Goal: Information Seeking & Learning: Compare options

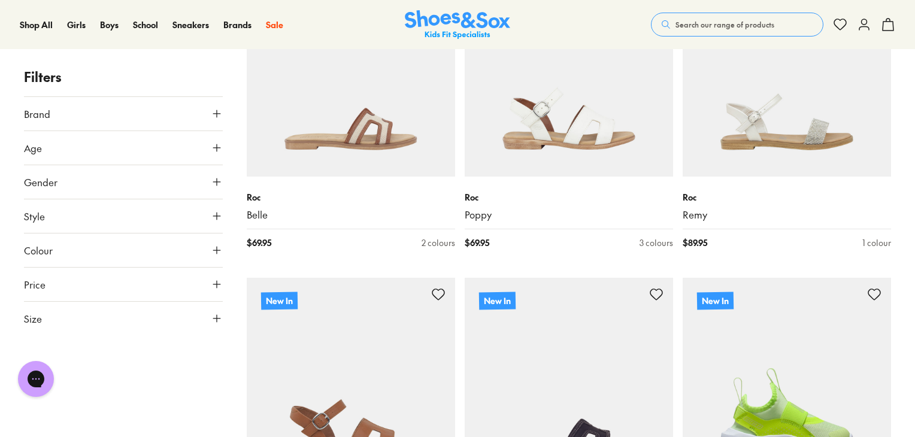
click at [735, 25] on span "Search our range of products" at bounding box center [724, 24] width 99 height 11
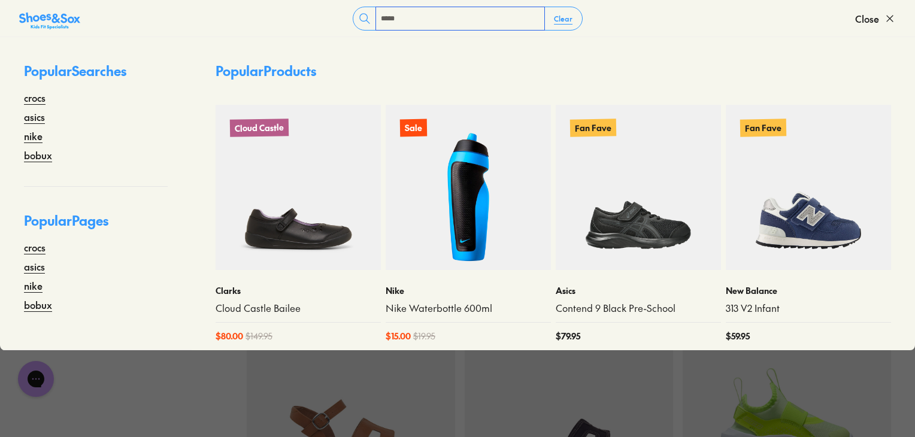
type input "****"
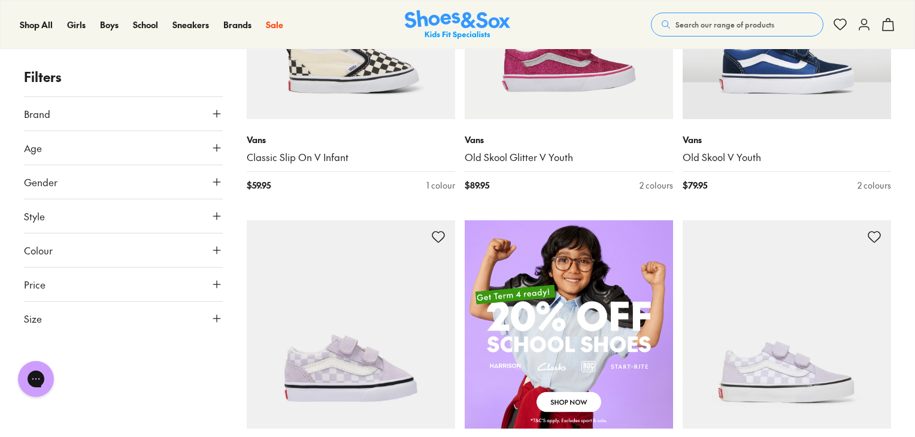
scroll to position [402, 0]
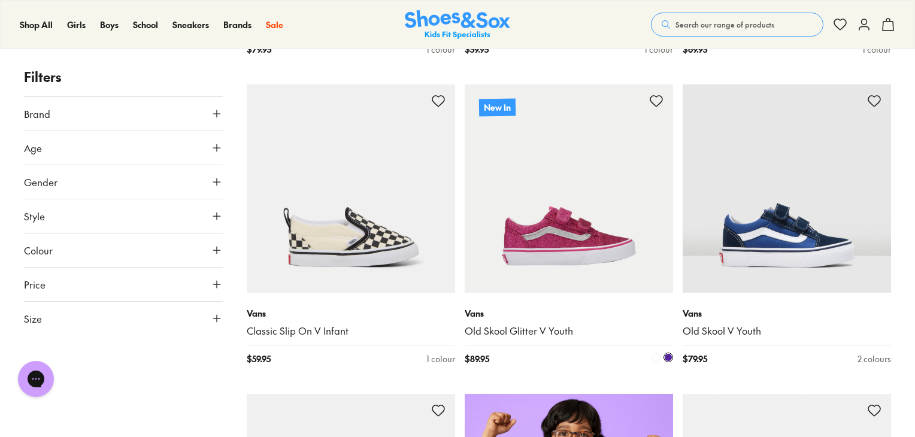
click at [550, 237] on img at bounding box center [569, 188] width 208 height 208
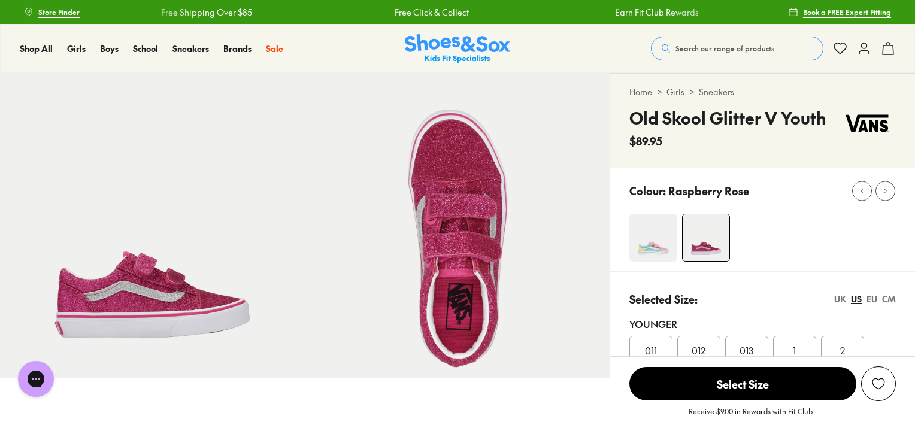
select select "*"
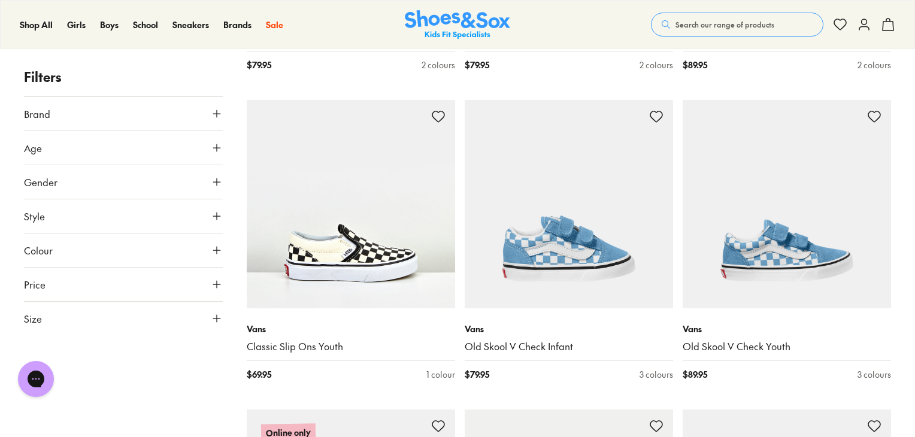
scroll to position [1627, 0]
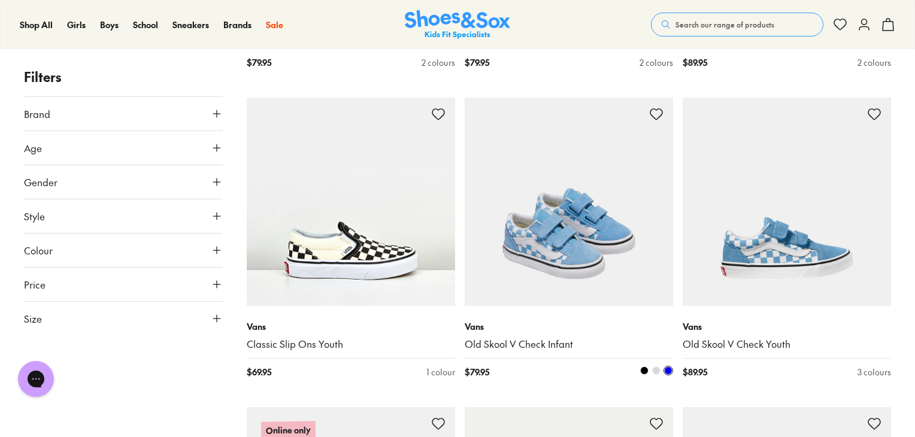
click at [647, 368] on span at bounding box center [644, 370] width 8 height 8
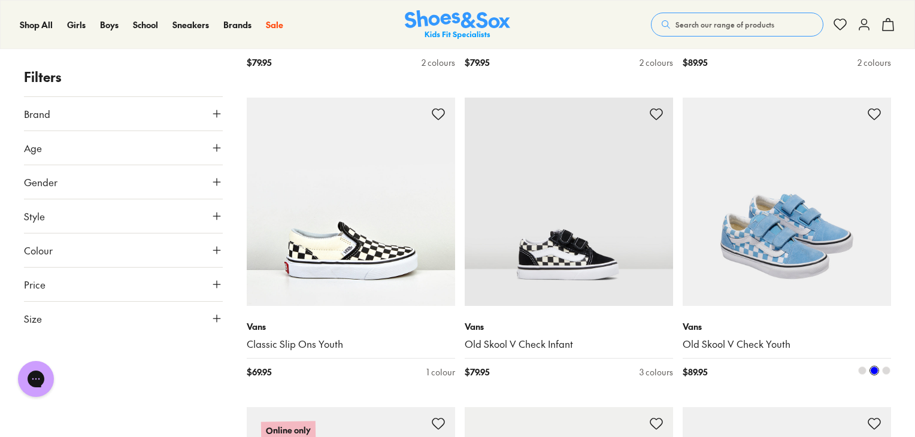
click at [861, 372] on span at bounding box center [862, 370] width 8 height 8
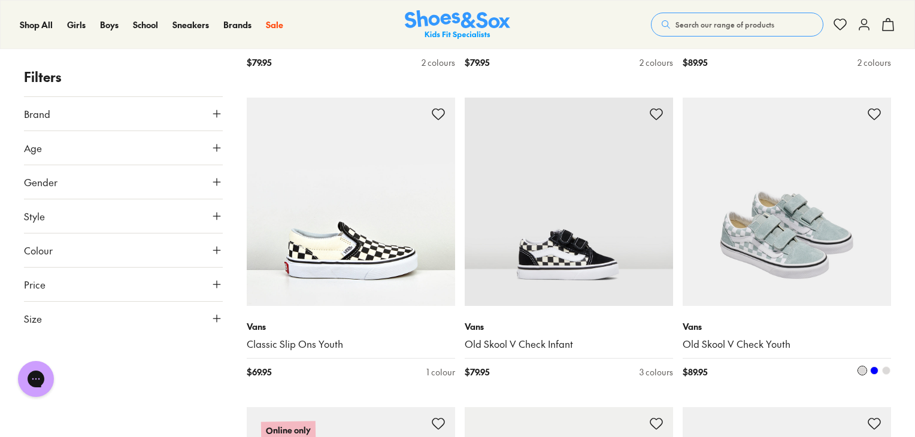
click at [882, 370] on span at bounding box center [886, 370] width 8 height 8
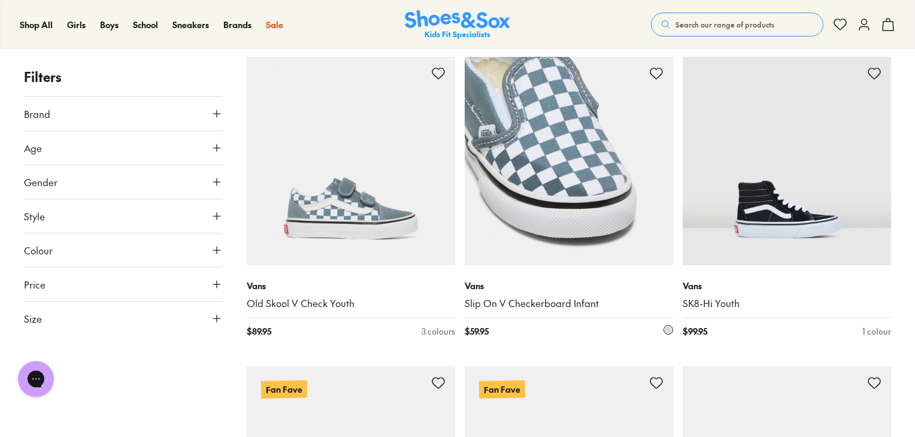
scroll to position [1048, 0]
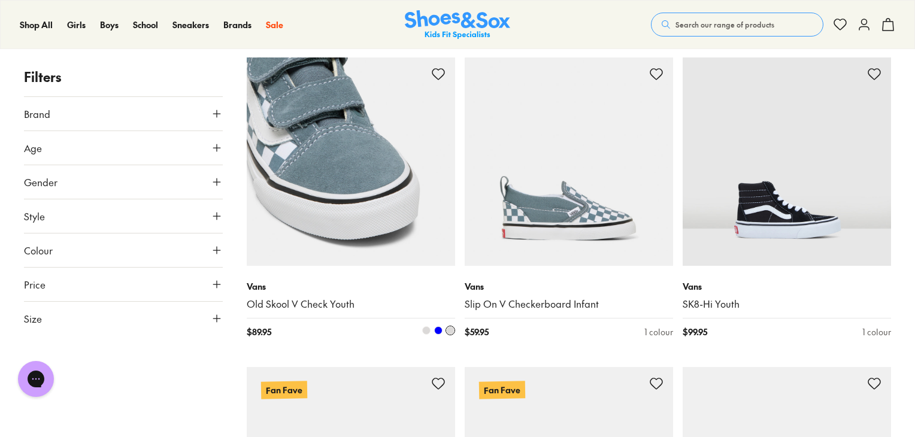
click at [359, 214] on img at bounding box center [351, 161] width 208 height 208
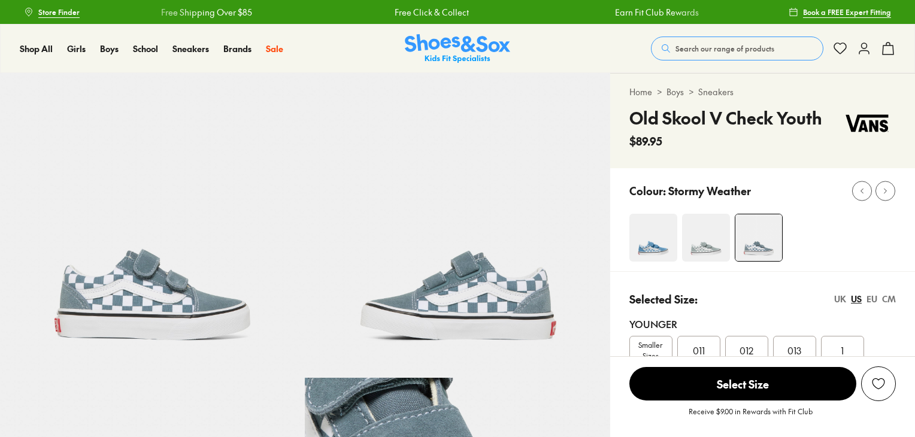
select select "*"
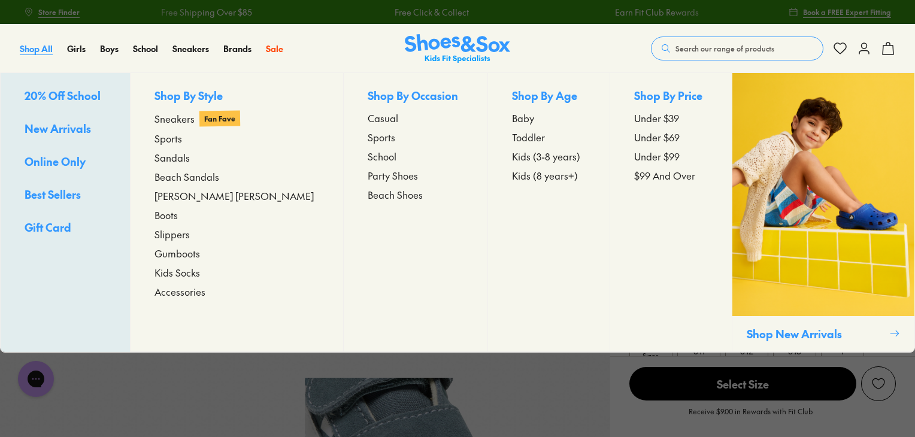
click at [25, 45] on span "Shop All" at bounding box center [36, 49] width 33 height 12
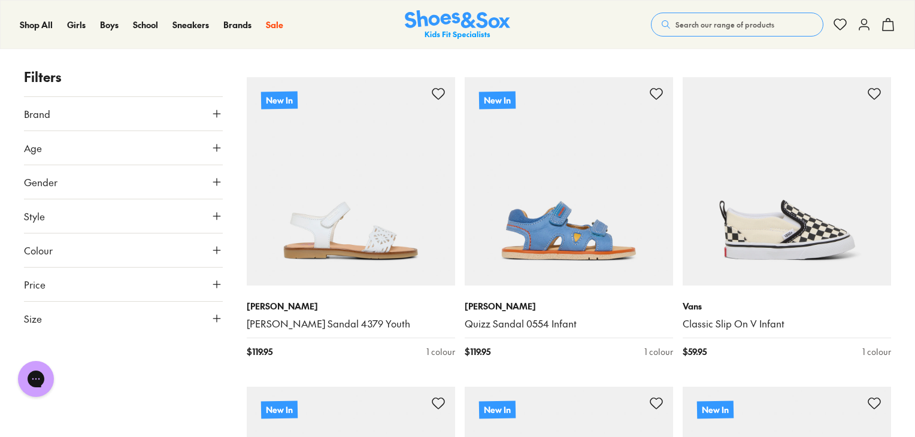
scroll to position [2668, 0]
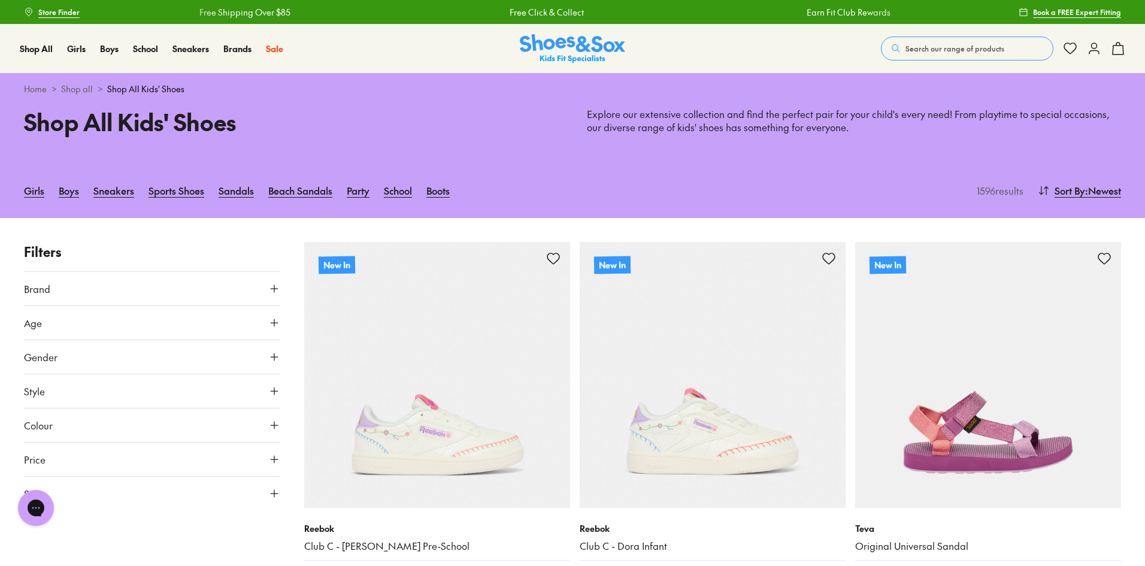
click at [910, 56] on button "Search our range of products" at bounding box center [967, 49] width 172 height 24
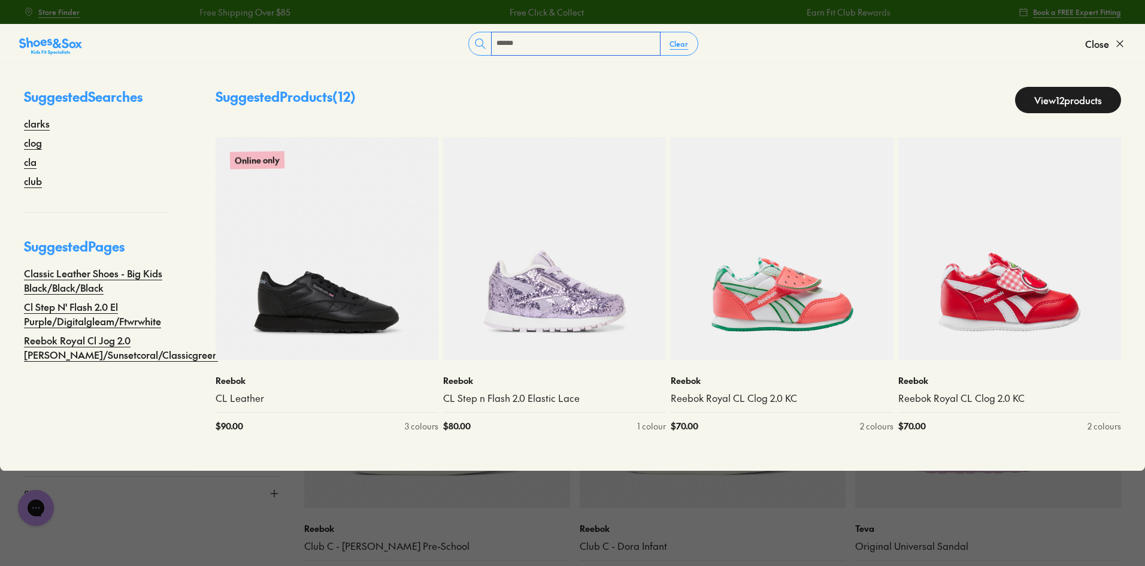
type input "******"
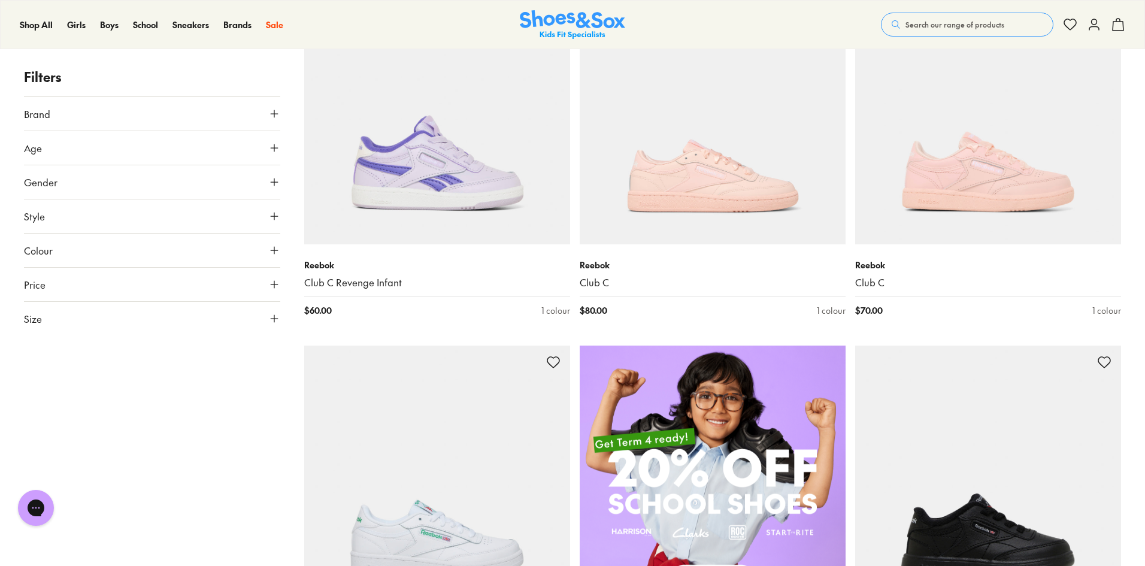
scroll to position [792, 0]
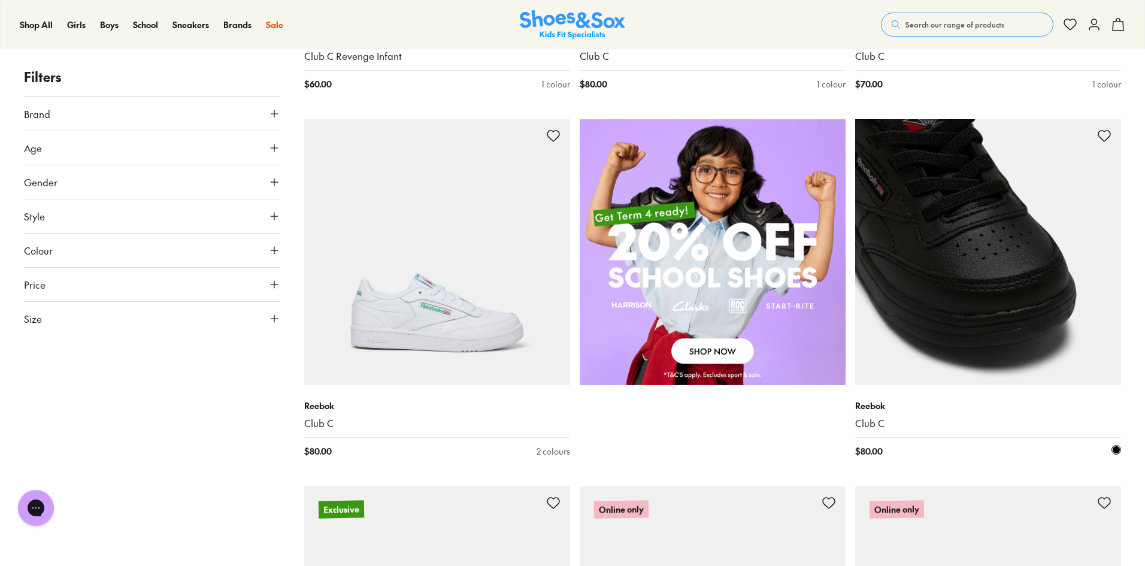
click at [957, 327] on img at bounding box center [988, 252] width 266 height 266
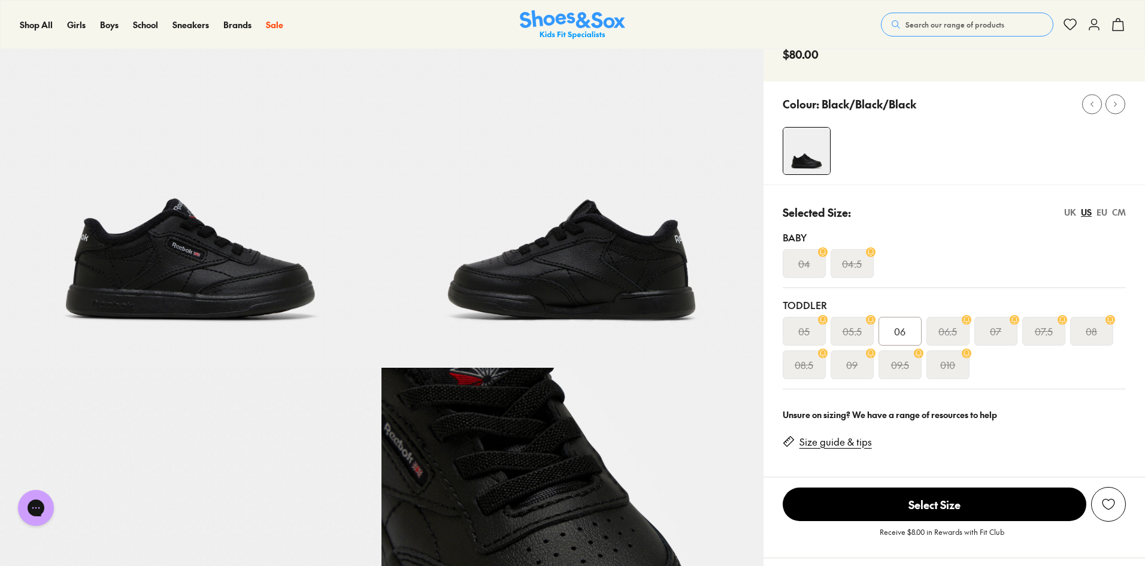
select select "*"
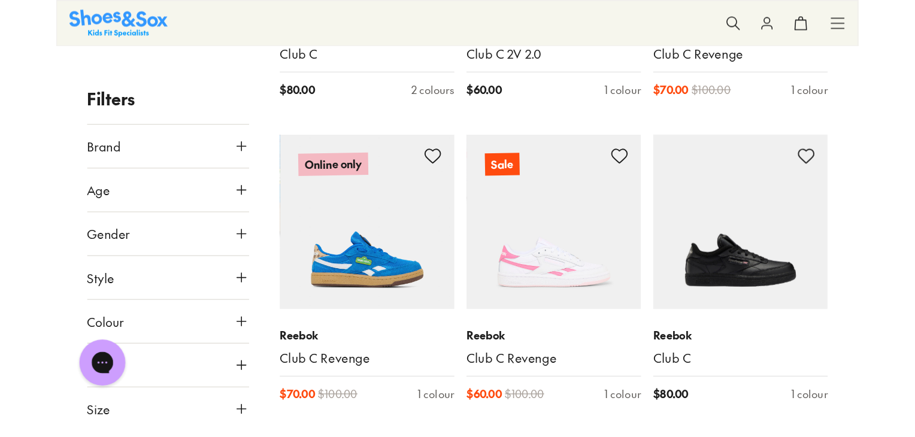
scroll to position [1020, 0]
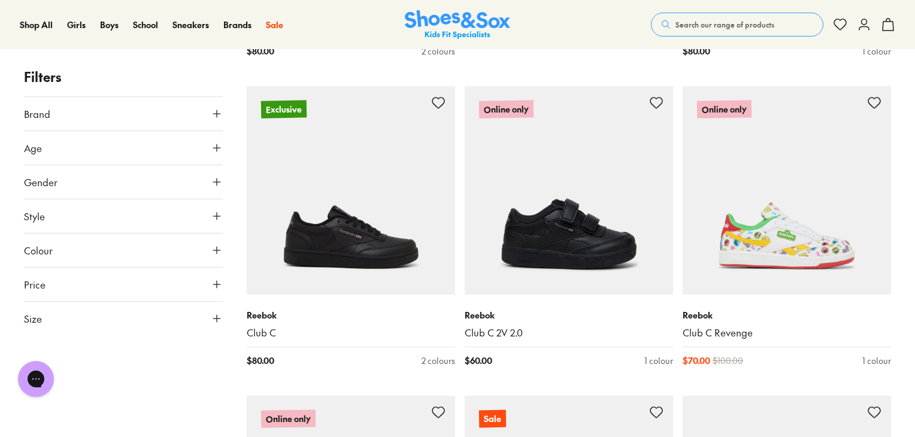
click at [705, 22] on span "Search our range of products" at bounding box center [724, 24] width 99 height 11
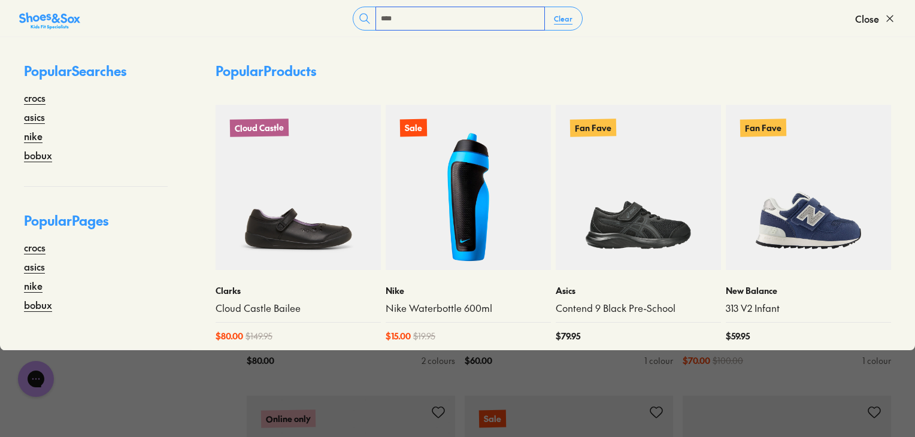
type input "****"
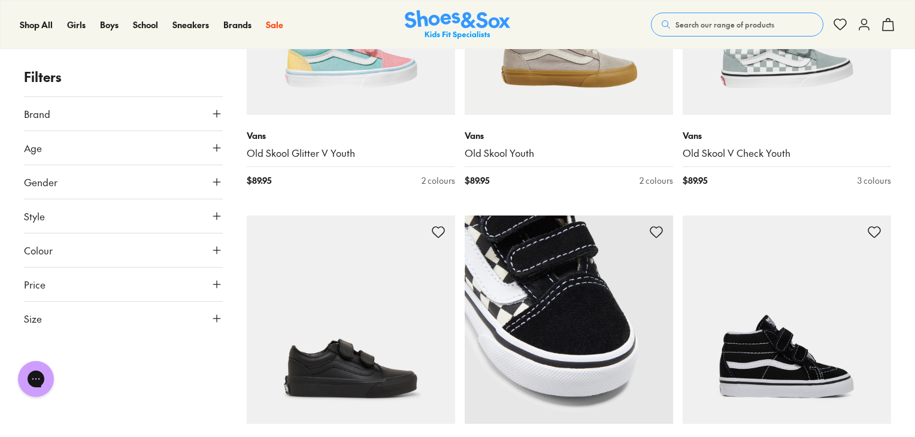
scroll to position [2131, 0]
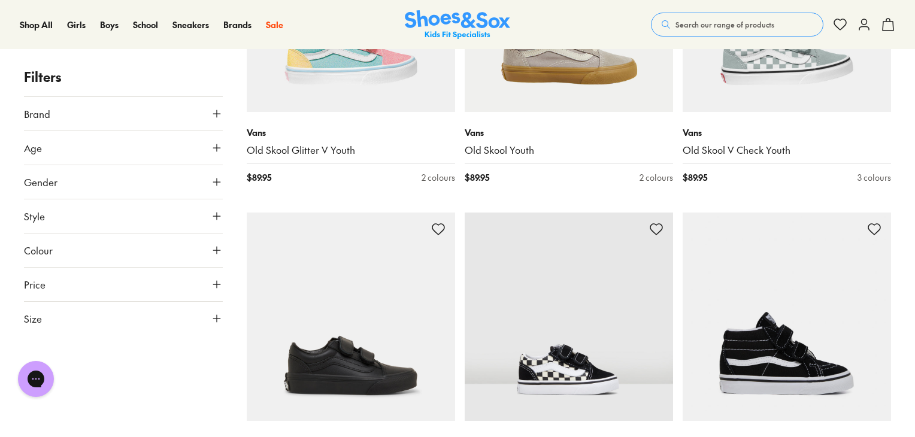
click at [741, 17] on button "Search our range of products" at bounding box center [737, 25] width 172 height 24
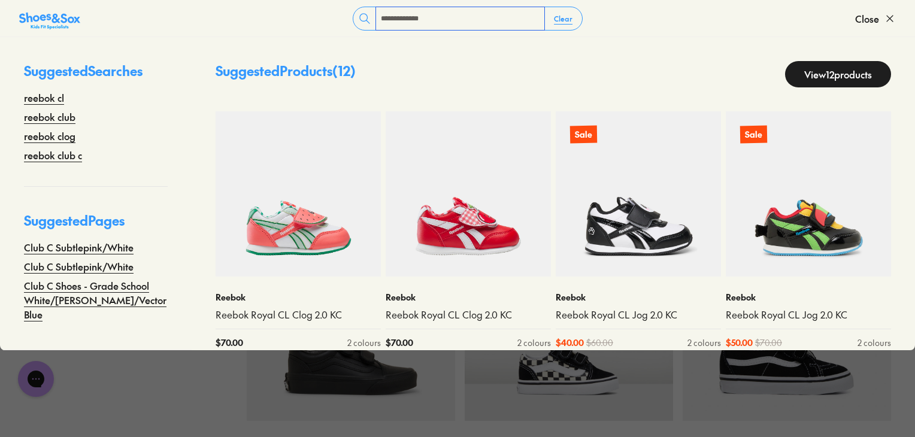
type input "**********"
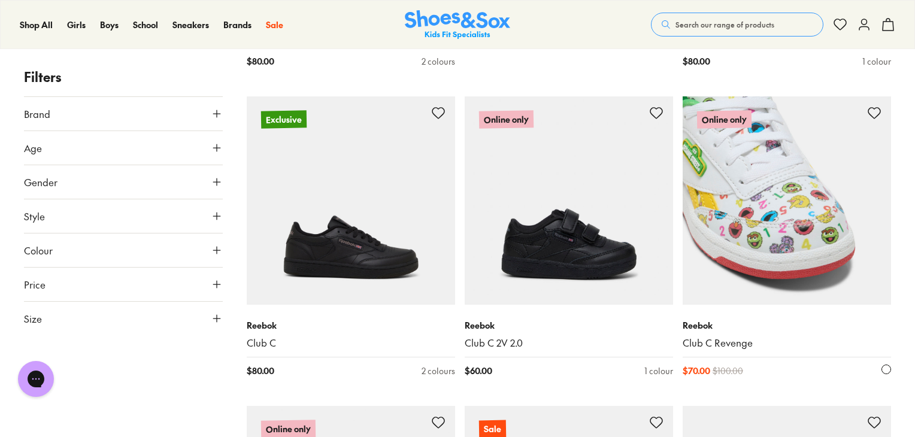
scroll to position [1018, 0]
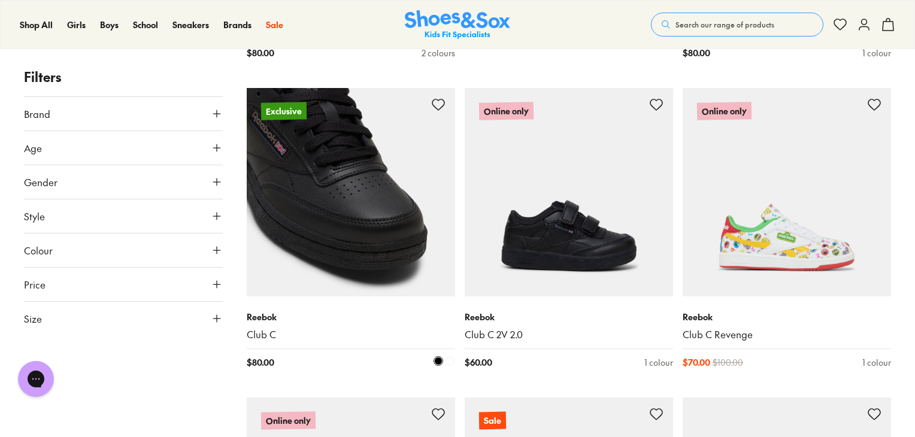
click at [311, 214] on img at bounding box center [351, 192] width 208 height 208
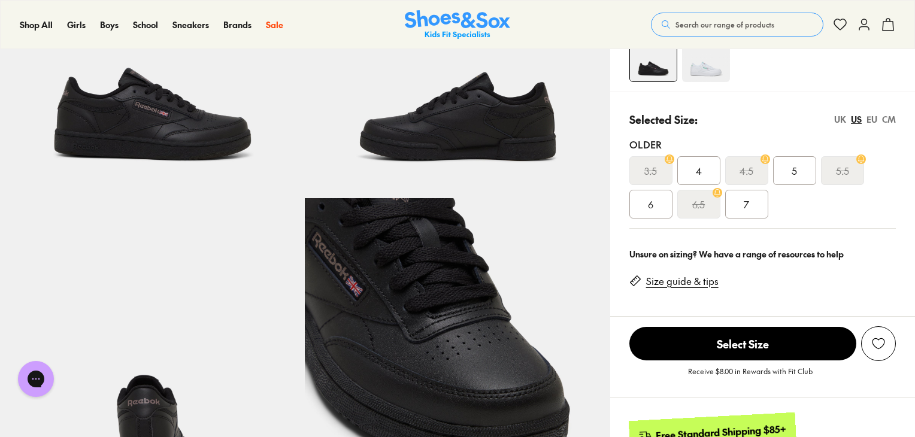
select select "*"
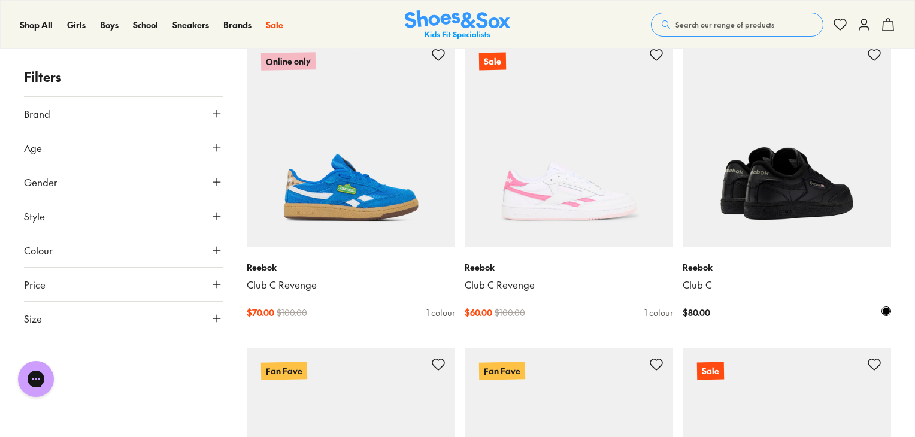
click at [776, 208] on img at bounding box center [786, 142] width 208 height 208
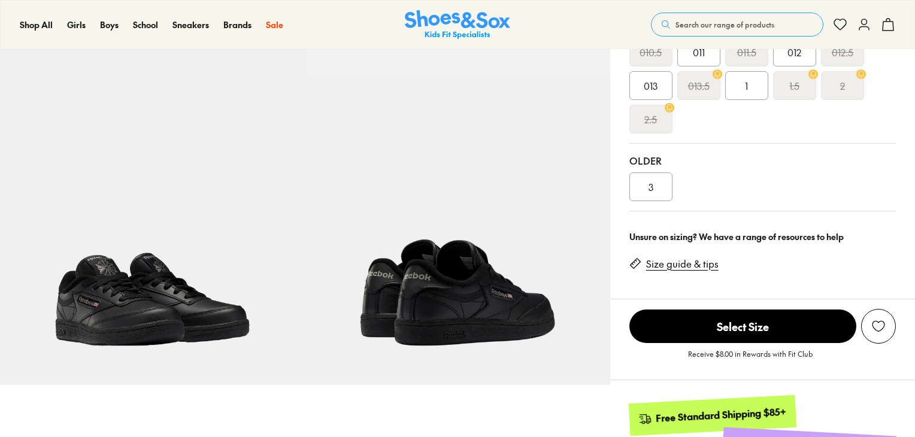
select select "*"
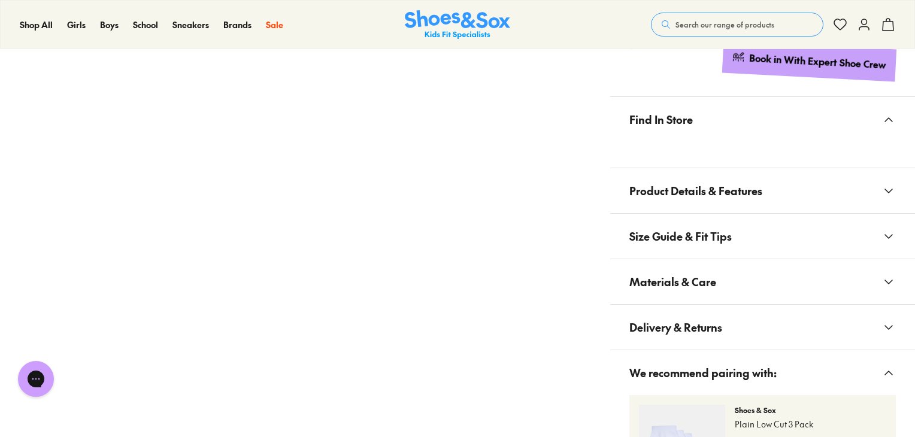
scroll to position [659, 0]
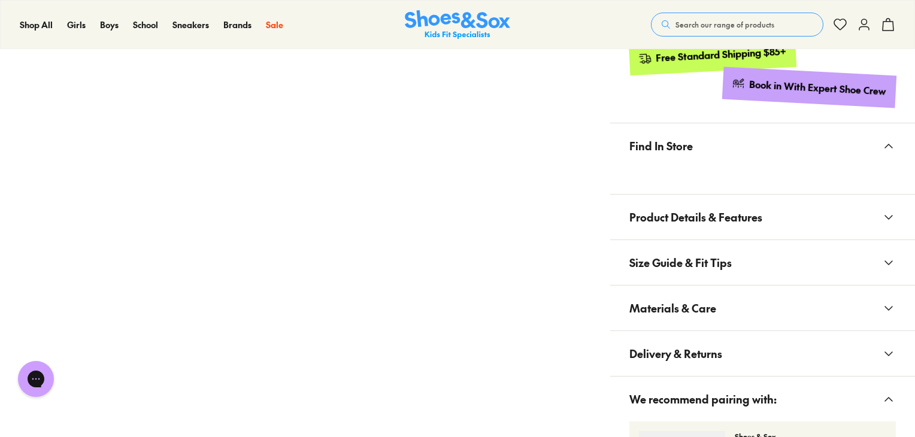
click at [708, 219] on span "Product Details & Features" at bounding box center [695, 216] width 133 height 35
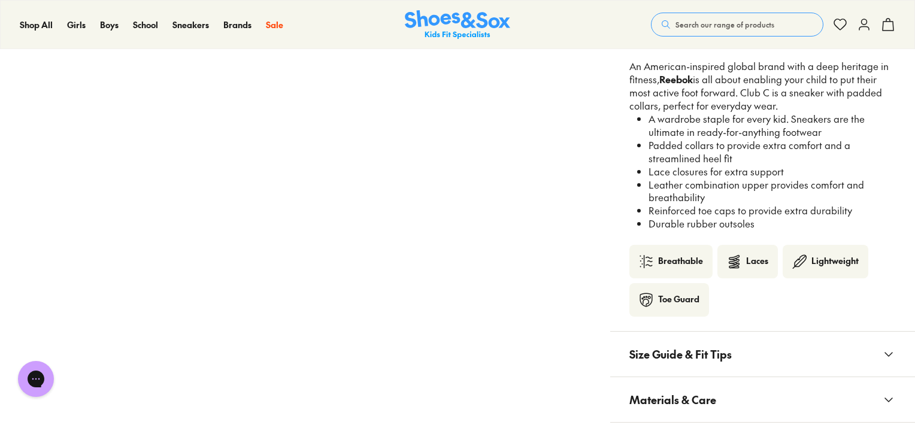
scroll to position [898, 0]
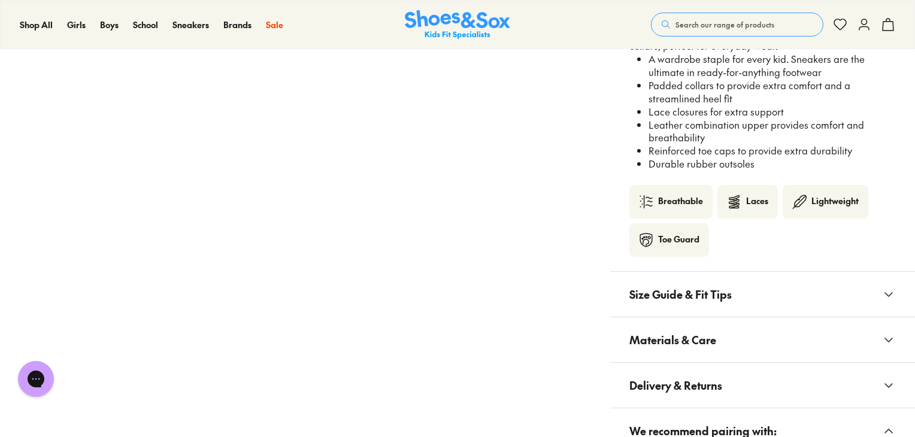
click at [685, 357] on button "Materials & Care" at bounding box center [762, 339] width 305 height 45
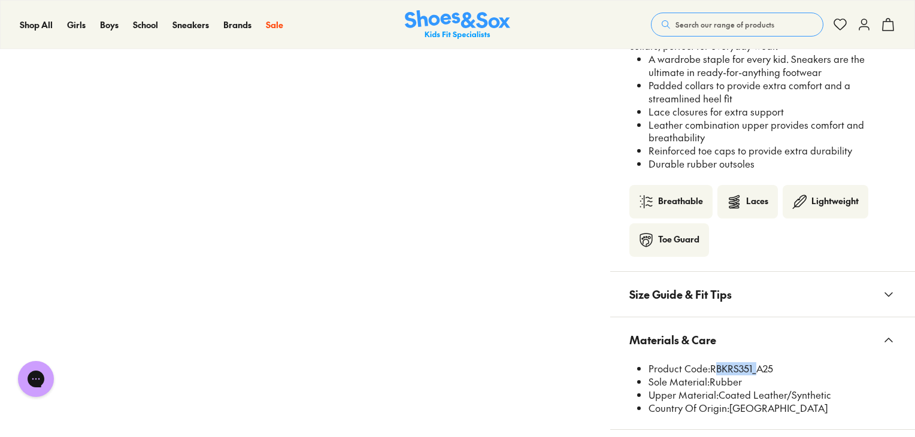
drag, startPoint x: 752, startPoint y: 368, endPoint x: 711, endPoint y: 367, distance: 40.7
click at [711, 367] on li "Product Code: RBKRS351_A25" at bounding box center [771, 368] width 247 height 13
copy li "RBKRS351"
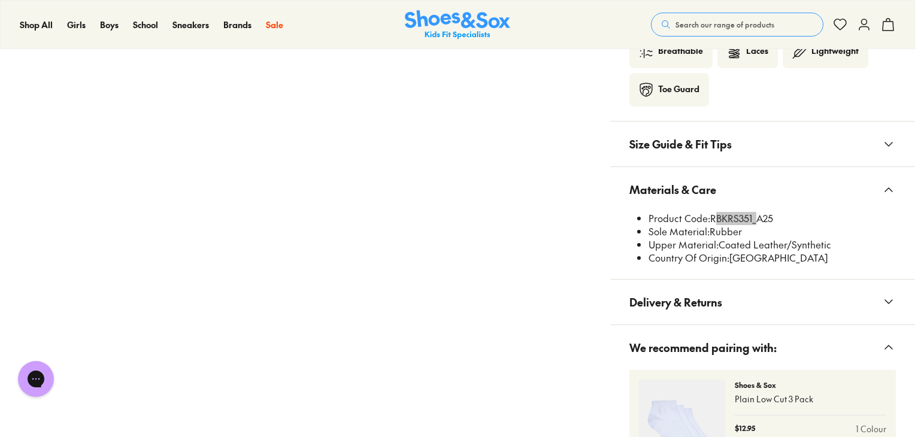
scroll to position [1078, 0]
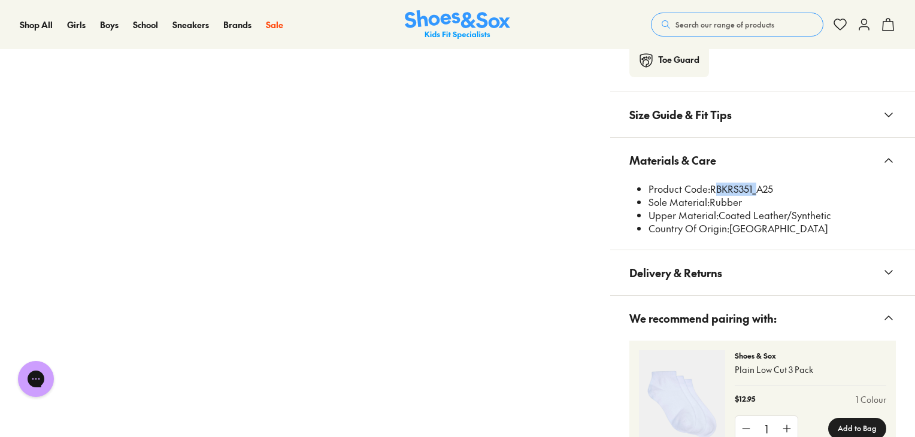
drag, startPoint x: 697, startPoint y: 16, endPoint x: 688, endPoint y: 13, distance: 8.9
click at [697, 16] on button "Search our range of products" at bounding box center [737, 25] width 172 height 24
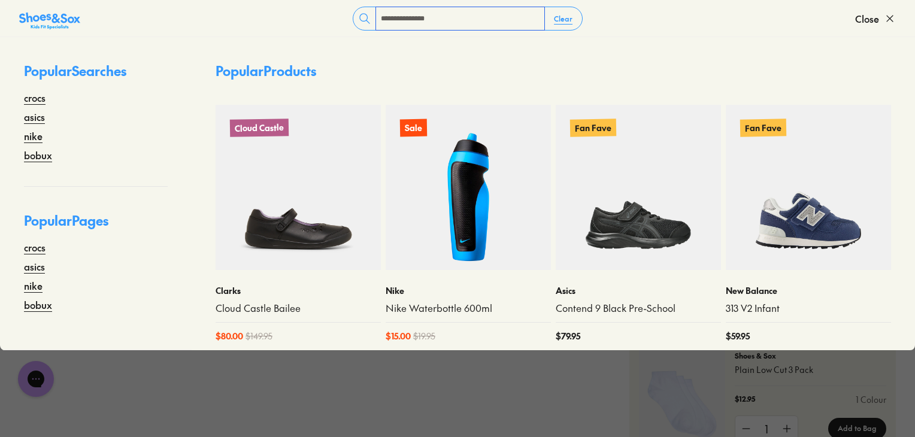
type input "**********"
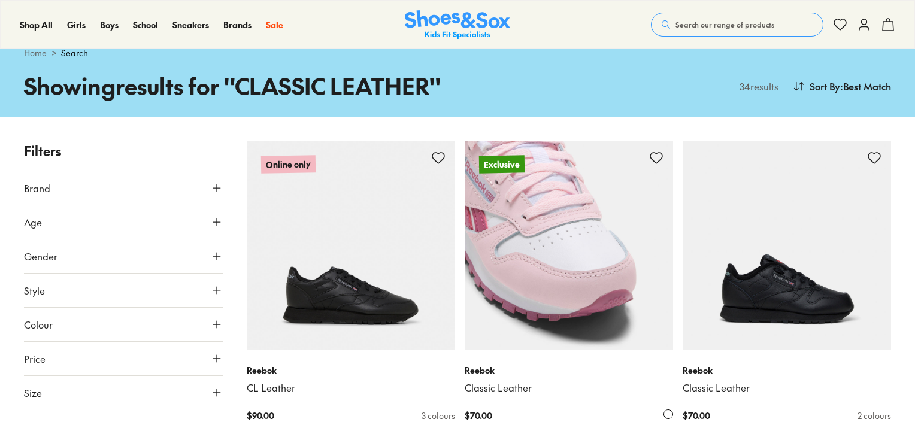
type input "***"
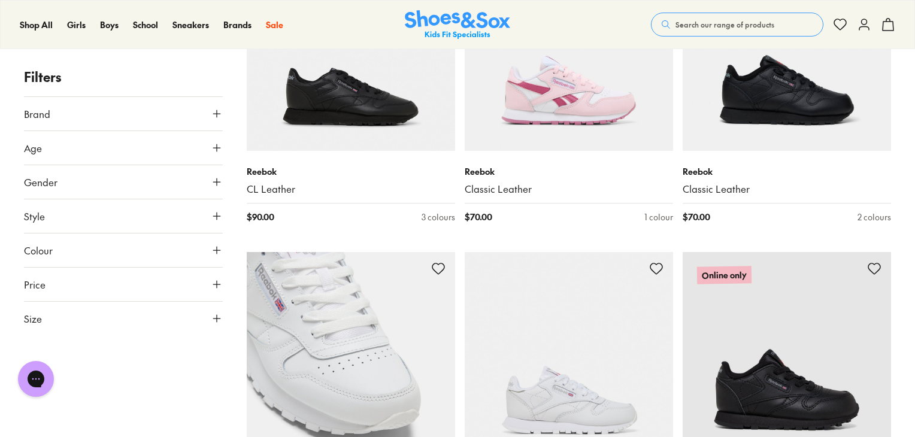
scroll to position [235, 0]
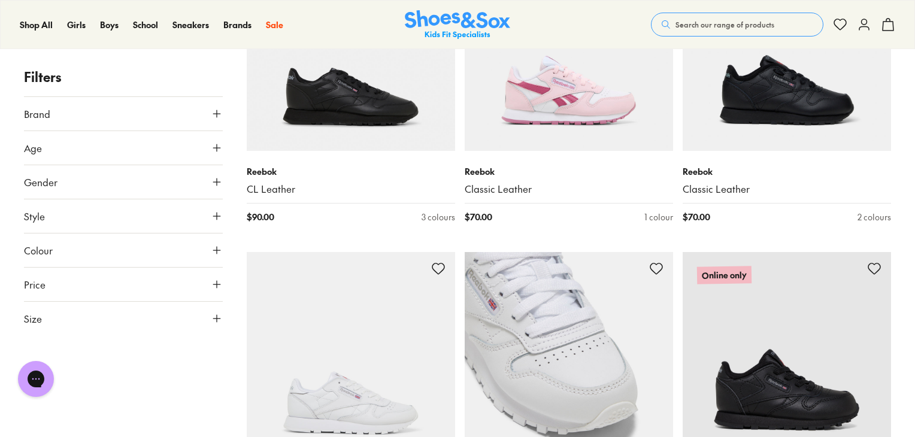
click at [520, 378] on img at bounding box center [569, 356] width 208 height 208
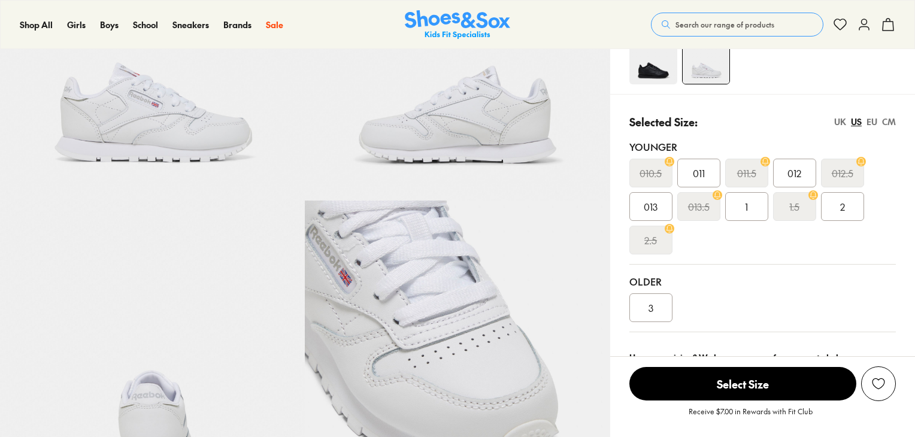
scroll to position [180, 0]
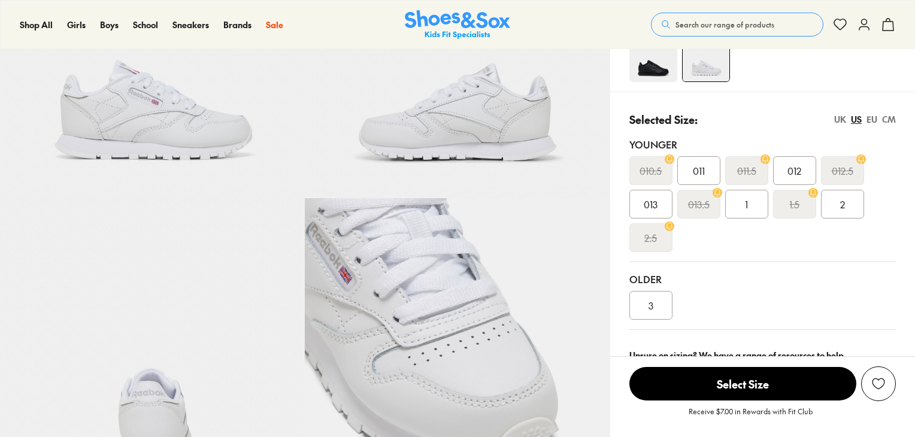
select select "*"
click at [177, 137] on img at bounding box center [152, 45] width 305 height 305
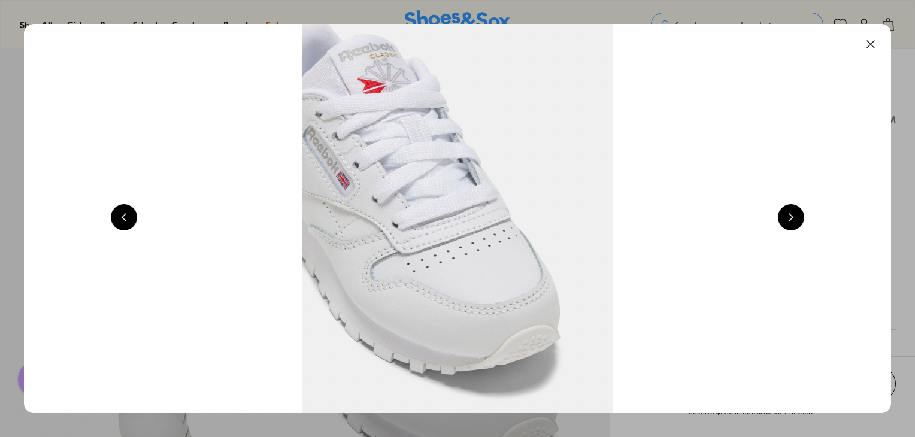
scroll to position [0, 872]
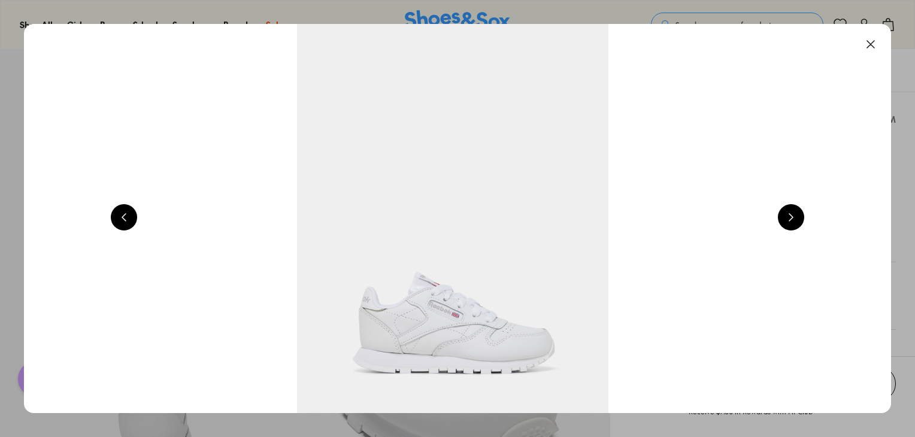
click at [875, 52] on button at bounding box center [870, 44] width 26 height 26
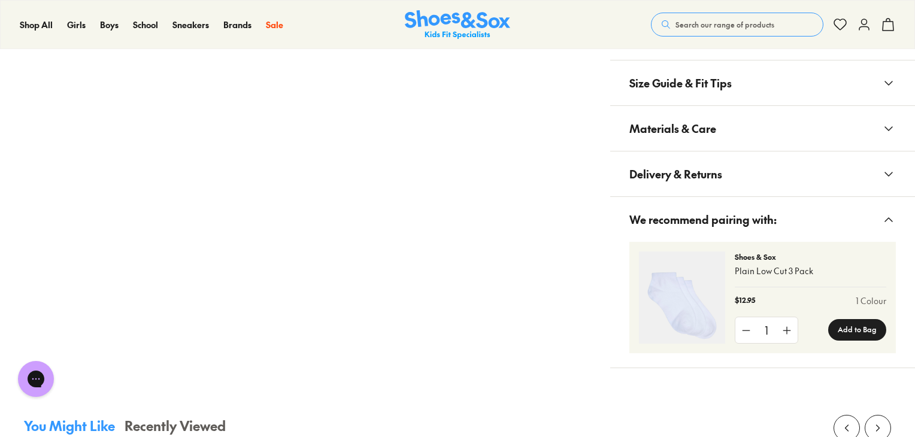
scroll to position [778, 0]
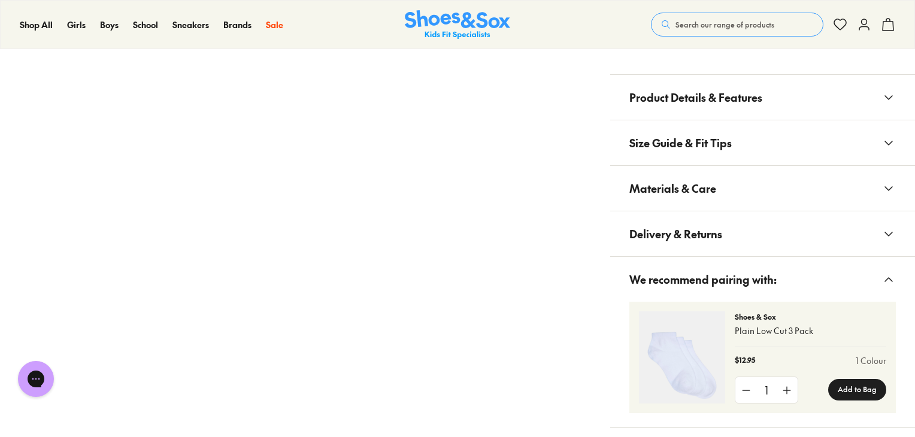
click at [715, 194] on button "Materials & Care" at bounding box center [762, 188] width 305 height 45
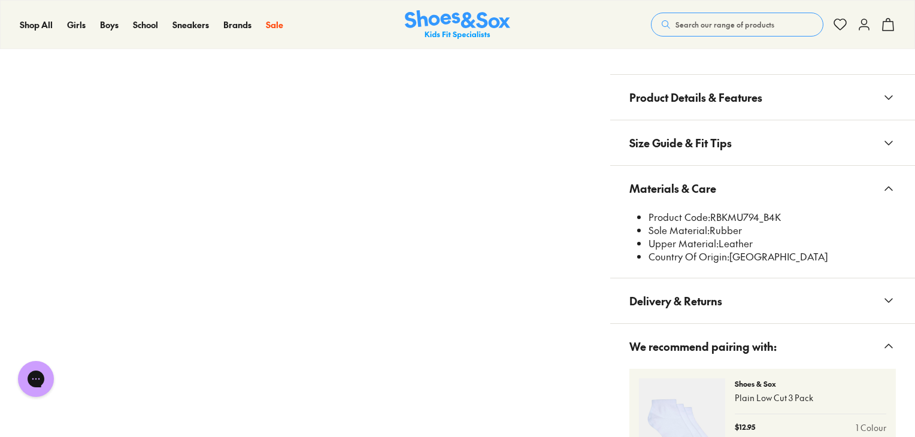
click at [757, 214] on li "Product Code: RBKMU794_B4K" at bounding box center [771, 217] width 247 height 13
drag, startPoint x: 760, startPoint y: 216, endPoint x: 713, endPoint y: 216, distance: 46.7
click at [713, 216] on li "Product Code: RBKMU794_B4K" at bounding box center [771, 217] width 247 height 13
copy li "RBKMU794"
click at [757, 17] on button "Search our range of products" at bounding box center [737, 25] width 172 height 24
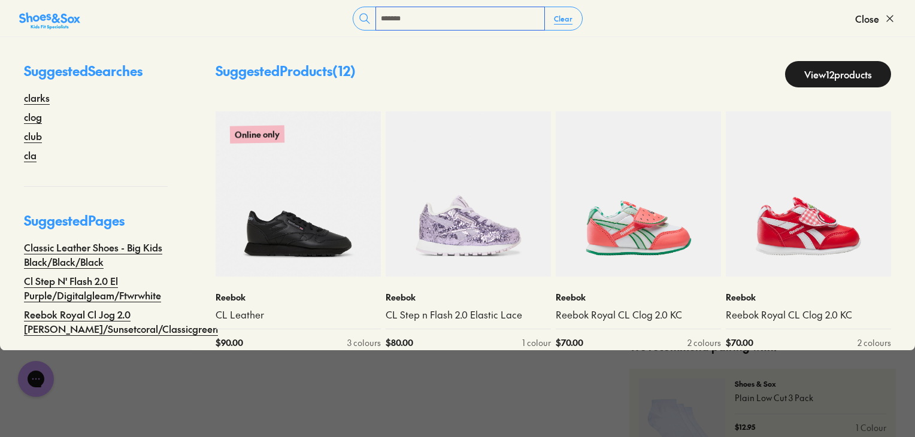
type input "******"
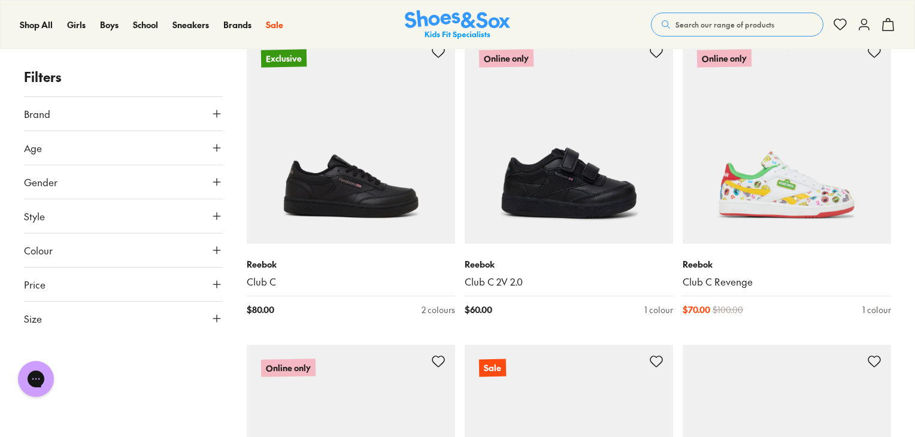
scroll to position [1096, 0]
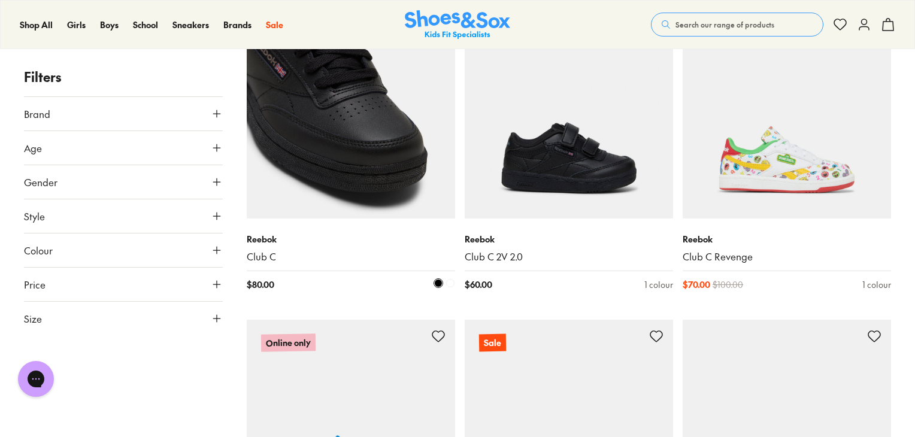
click at [398, 154] on img at bounding box center [351, 114] width 208 height 208
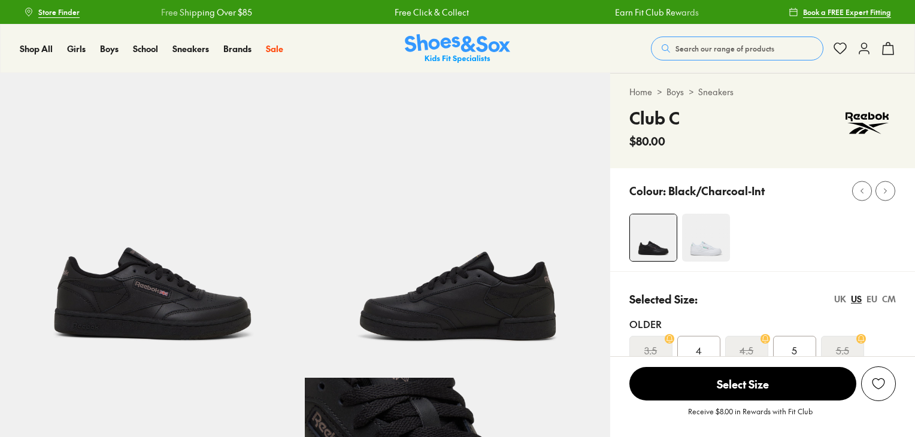
select select "*"
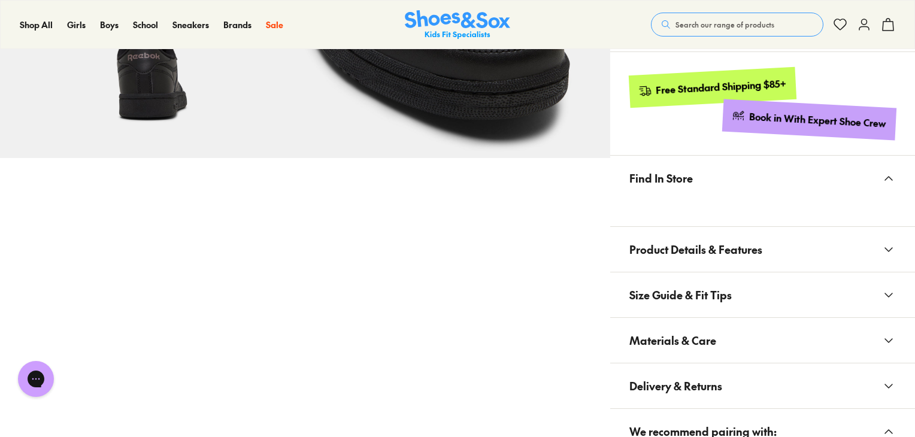
scroll to position [586, 0]
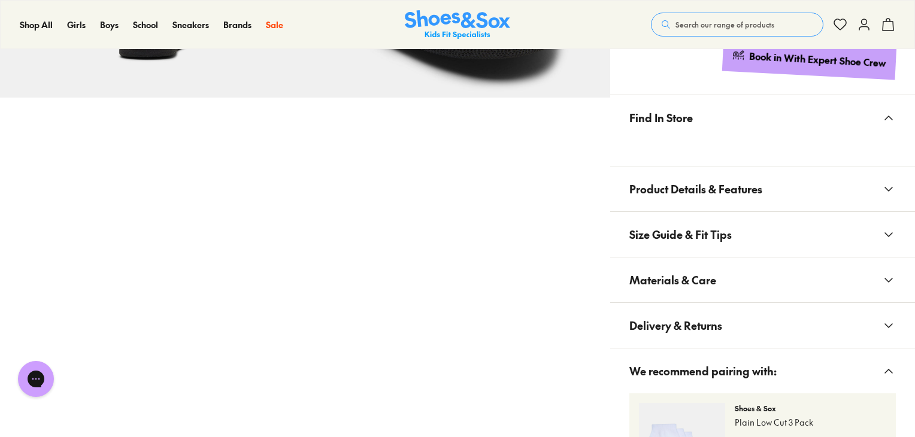
click at [677, 259] on button "Materials & Care" at bounding box center [762, 279] width 305 height 45
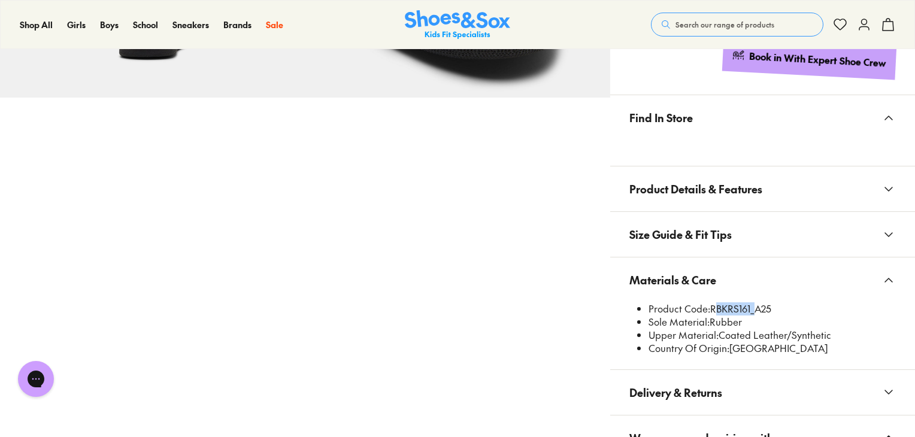
drag, startPoint x: 750, startPoint y: 310, endPoint x: 710, endPoint y: 311, distance: 40.1
click at [710, 311] on li "Product Code: RBKRS161_A25" at bounding box center [771, 308] width 247 height 13
copy li "RBKRS161"
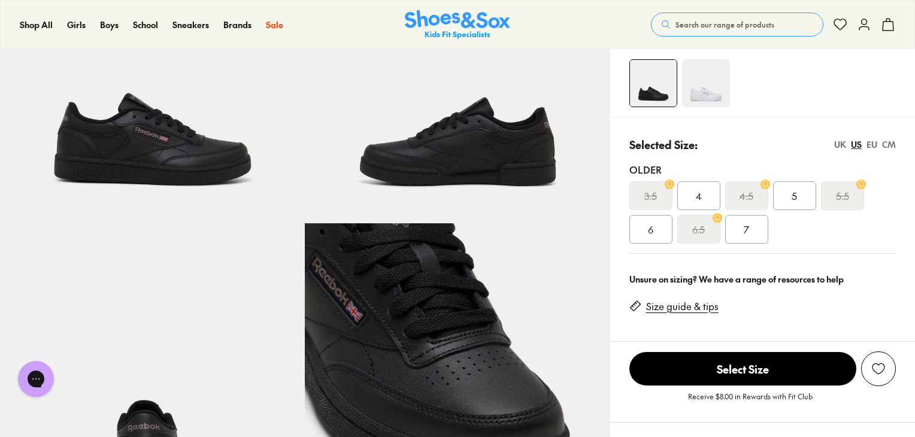
scroll to position [107, 0]
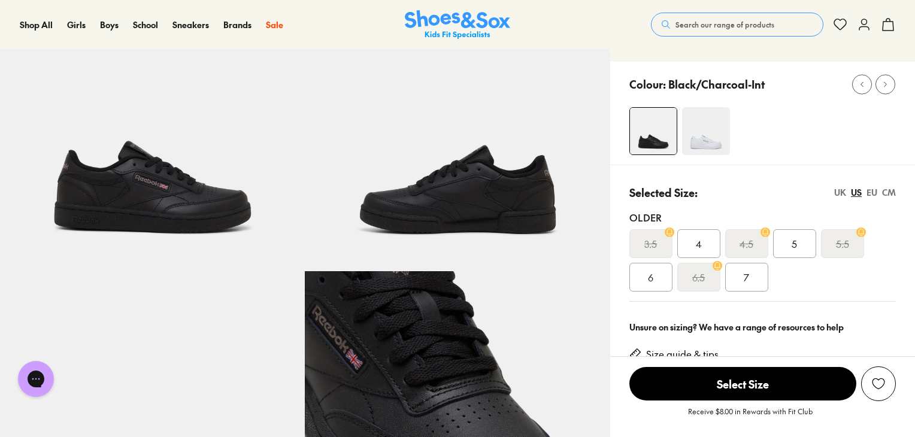
click at [746, 17] on button "Search our range of products" at bounding box center [737, 25] width 172 height 24
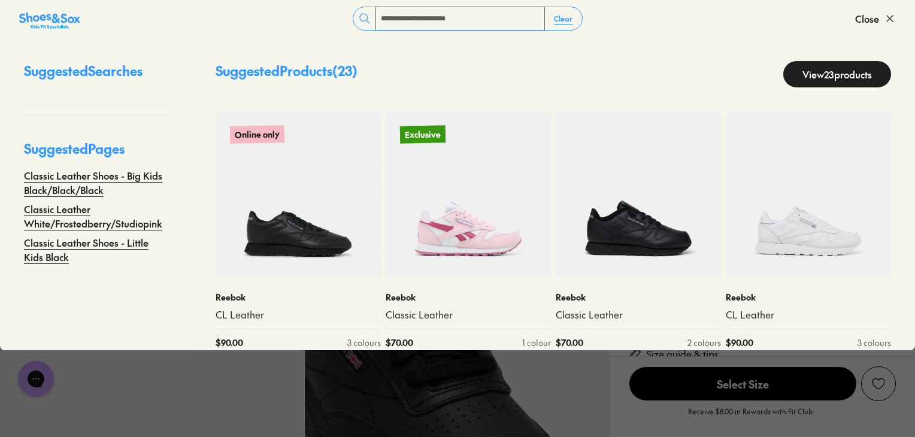
type input "**********"
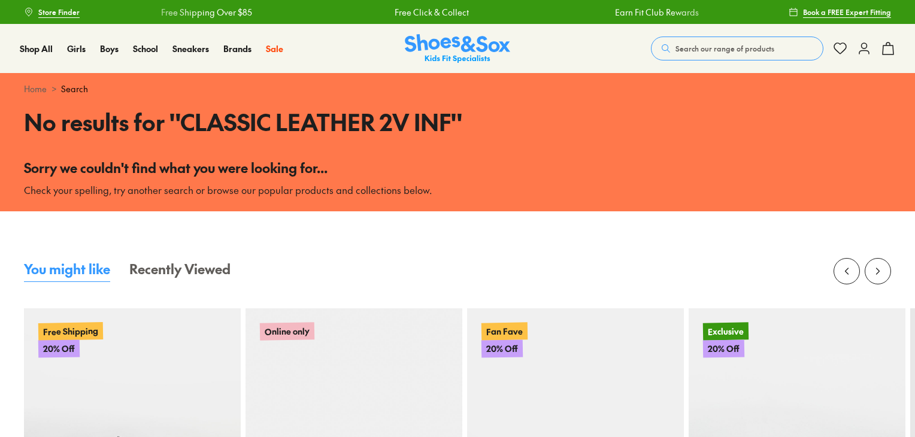
click at [714, 53] on span "Search our range of products" at bounding box center [724, 48] width 99 height 11
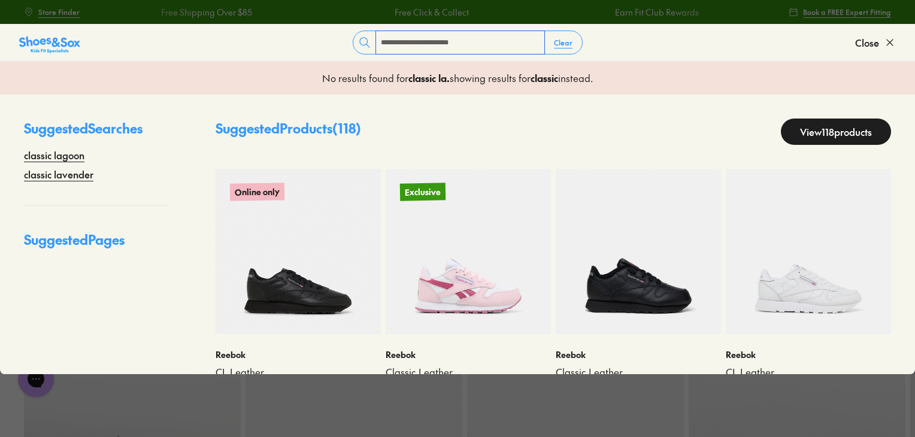
type input "**********"
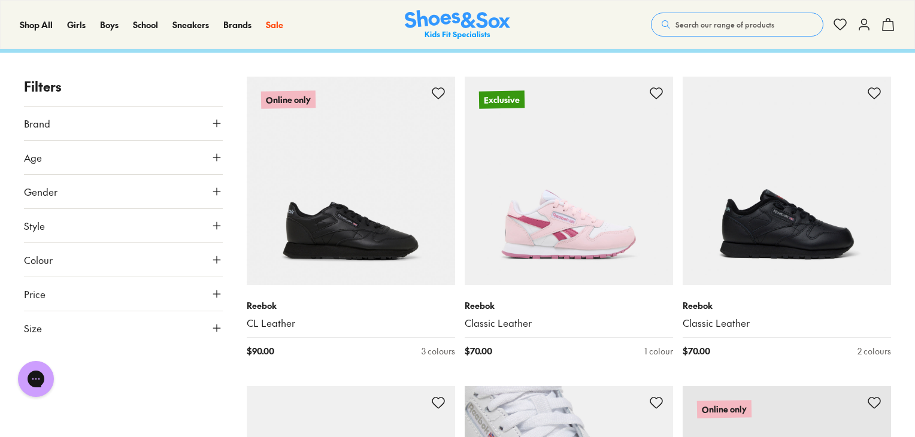
scroll to position [35, 0]
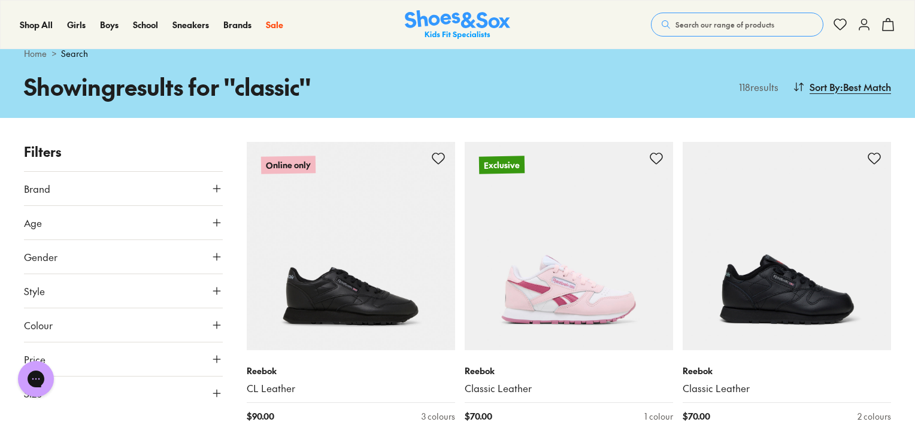
drag, startPoint x: 207, startPoint y: 432, endPoint x: 220, endPoint y: 424, distance: 15.5
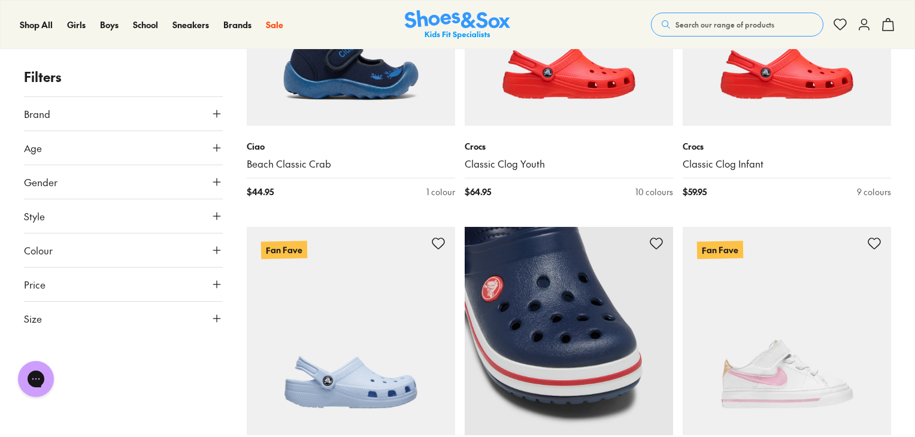
scroll to position [2585, 0]
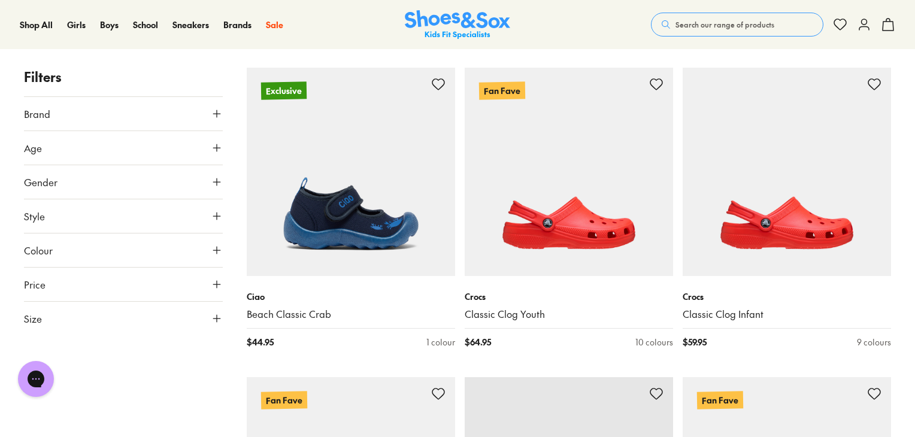
click at [712, 27] on span "Search our range of products" at bounding box center [724, 24] width 99 height 11
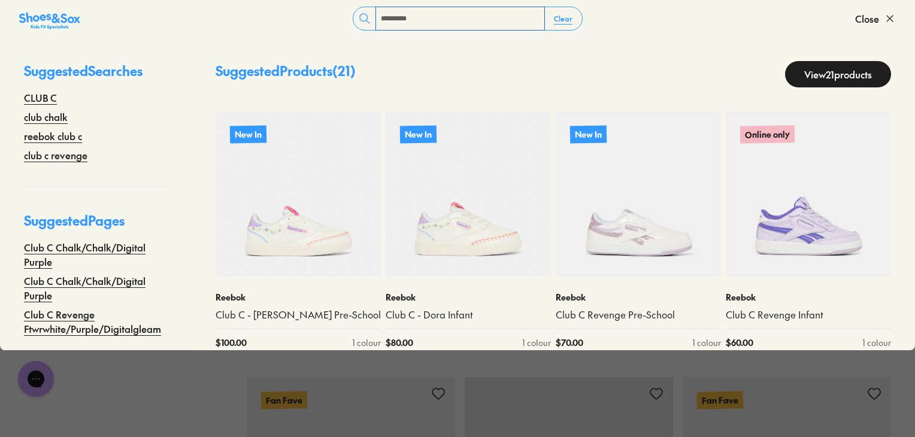
type input "*********"
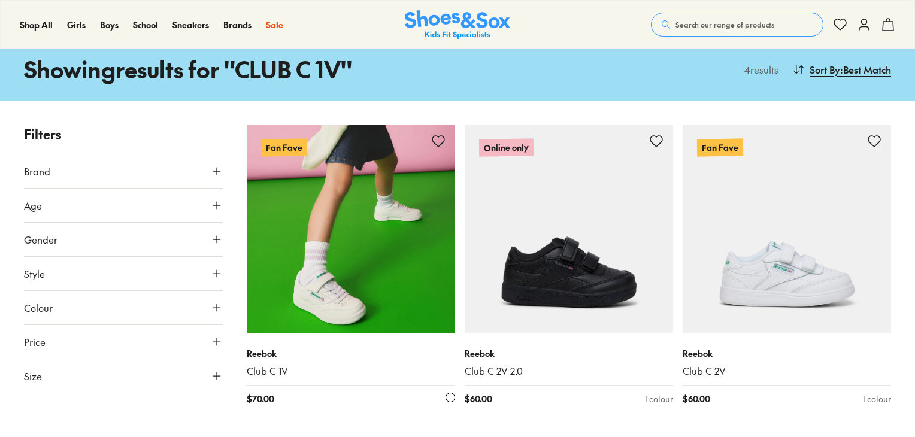
scroll to position [60, 0]
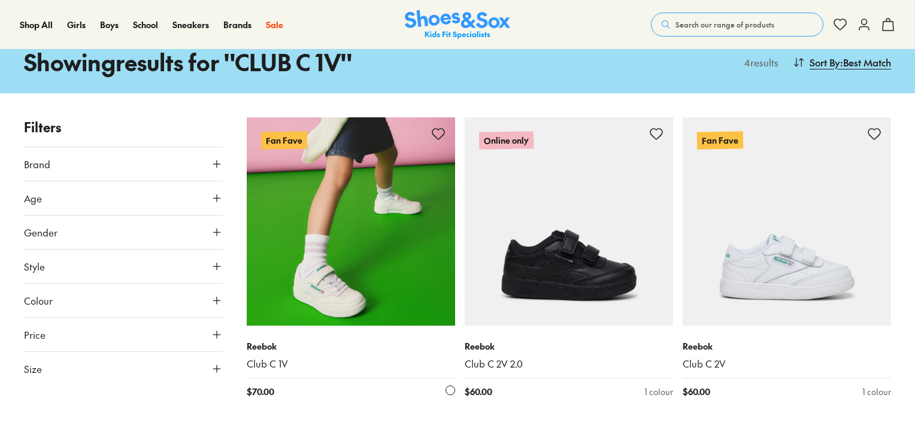
click at [326, 271] on img at bounding box center [351, 221] width 208 height 208
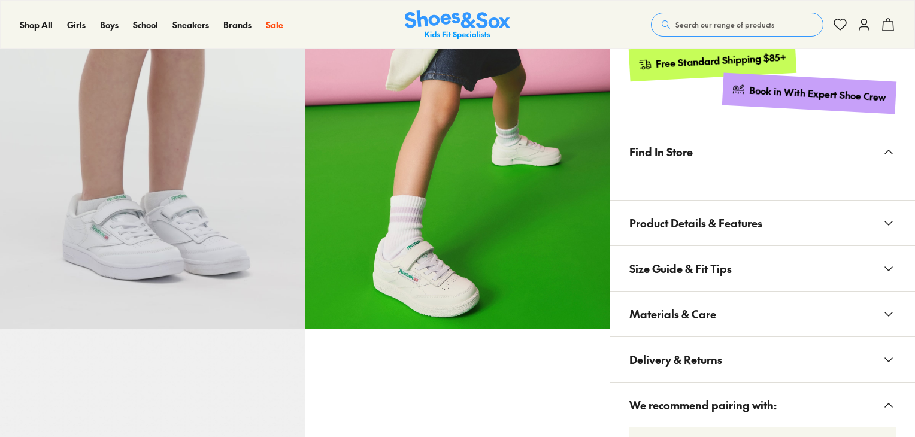
scroll to position [657, 0]
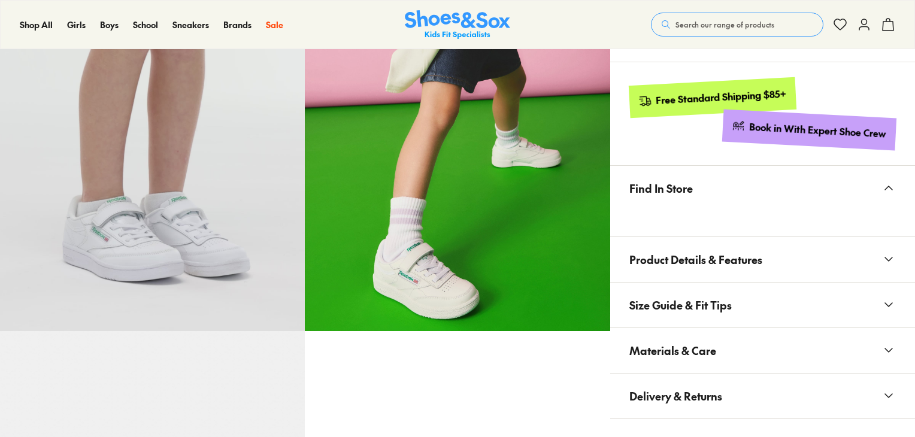
click at [668, 328] on button "Materials & Care" at bounding box center [762, 350] width 305 height 45
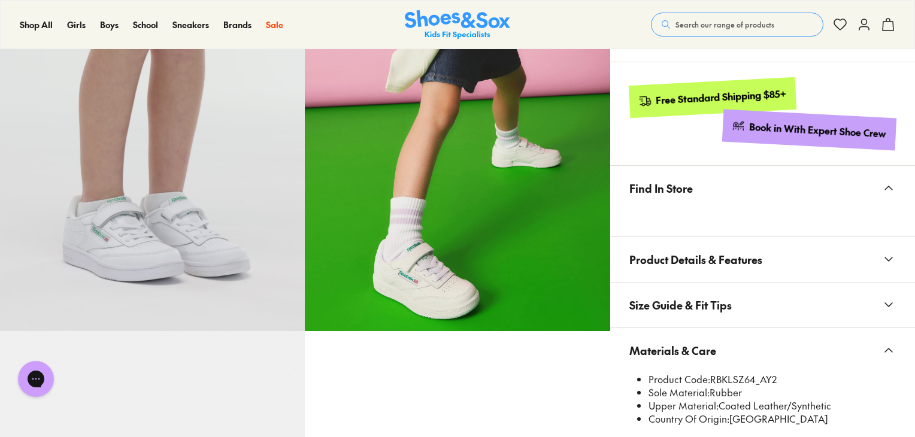
scroll to position [0, 0]
select select "*"
drag, startPoint x: 756, startPoint y: 372, endPoint x: 711, endPoint y: 375, distance: 44.4
click at [711, 375] on li "Product Code: RBKLSZ64_AY2" at bounding box center [771, 379] width 247 height 13
copy li "RBKLSZ64"
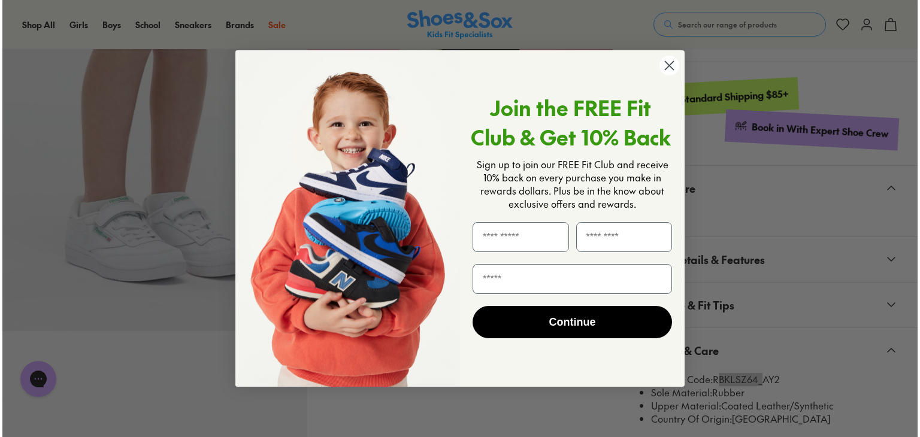
scroll to position [659, 0]
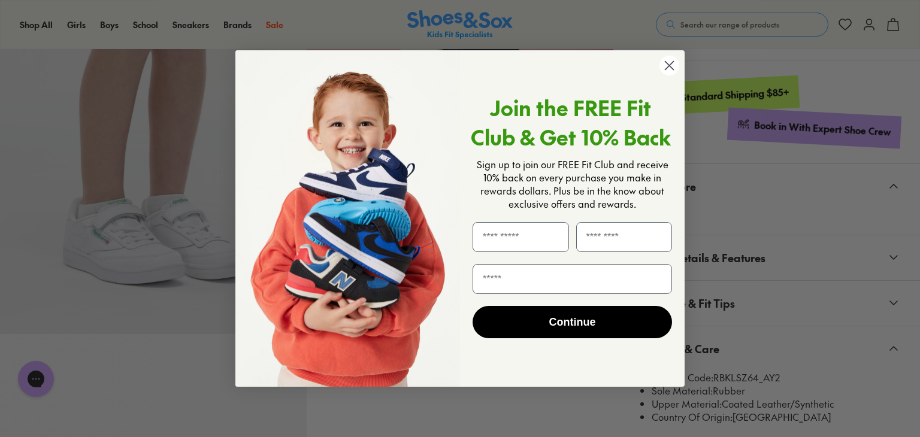
drag, startPoint x: 673, startPoint y: 68, endPoint x: 654, endPoint y: 189, distance: 121.8
click at [673, 68] on circle "Close dialog" at bounding box center [669, 66] width 20 height 20
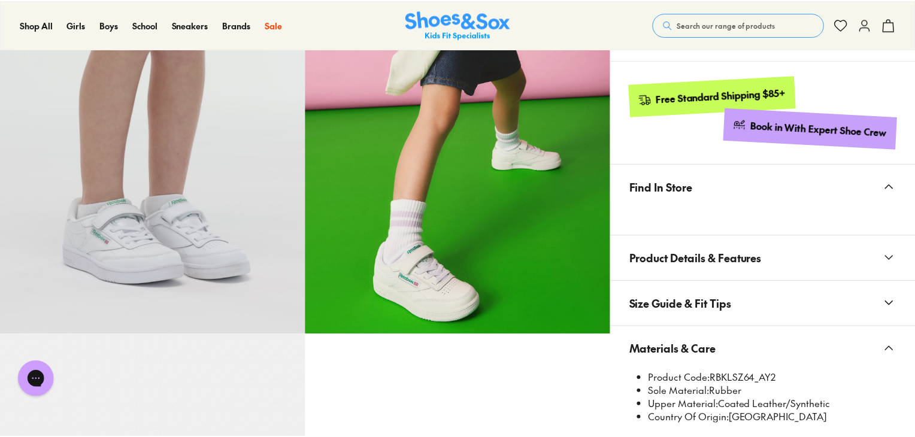
scroll to position [657, 0]
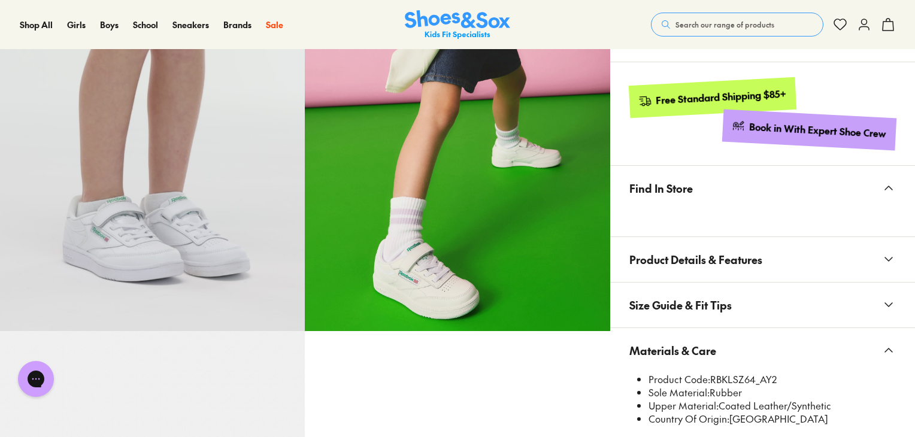
click at [690, 27] on span "Search our range of products" at bounding box center [724, 24] width 99 height 11
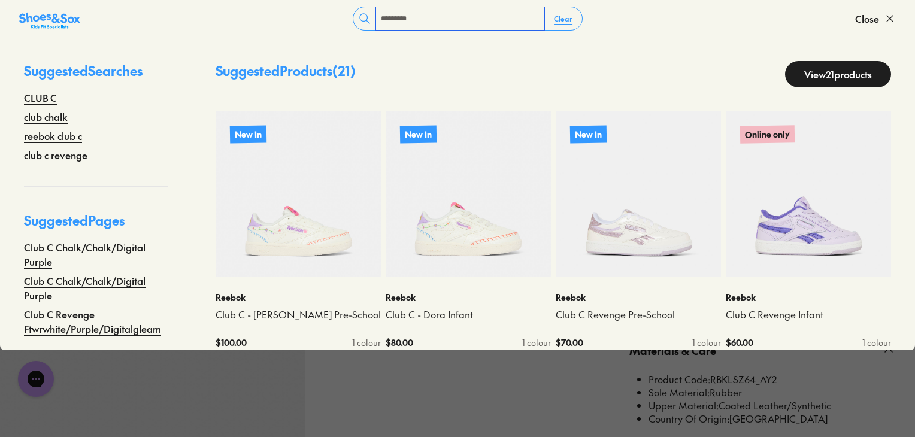
type input "*********"
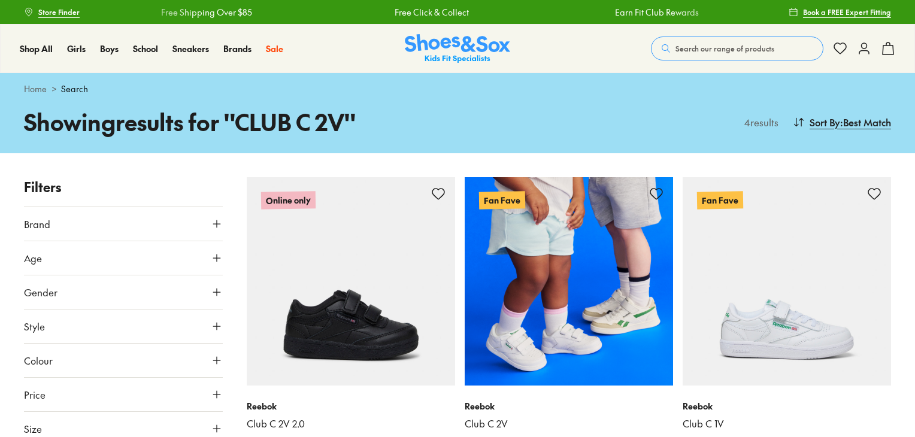
click at [596, 318] on img at bounding box center [569, 281] width 208 height 208
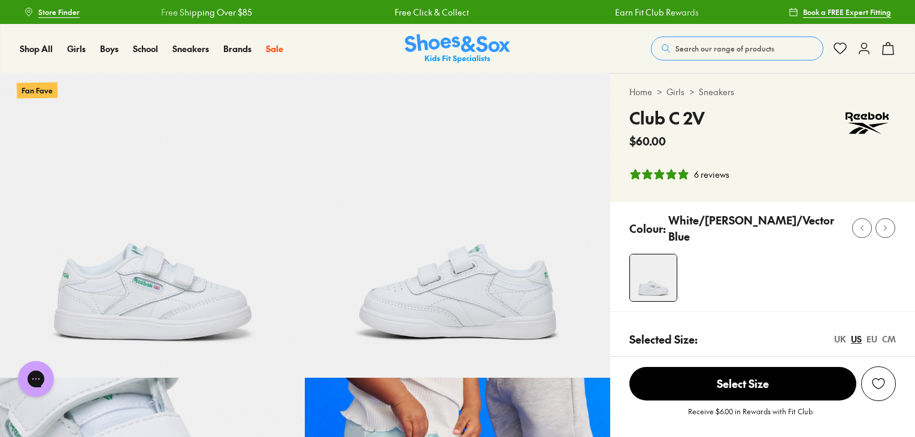
select select "*"
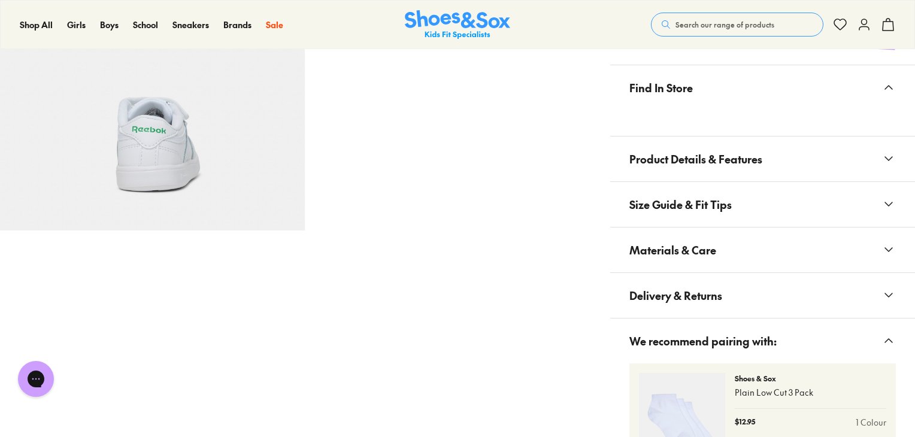
scroll to position [778, 0]
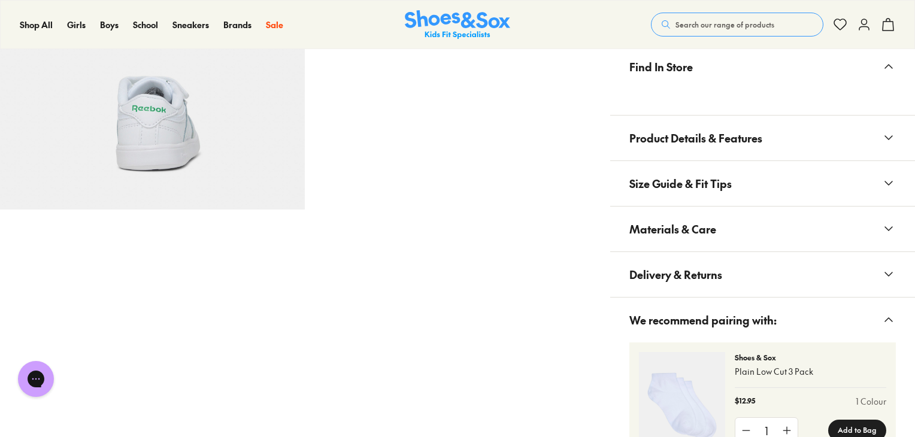
click at [671, 223] on span "Materials & Care" at bounding box center [672, 228] width 87 height 35
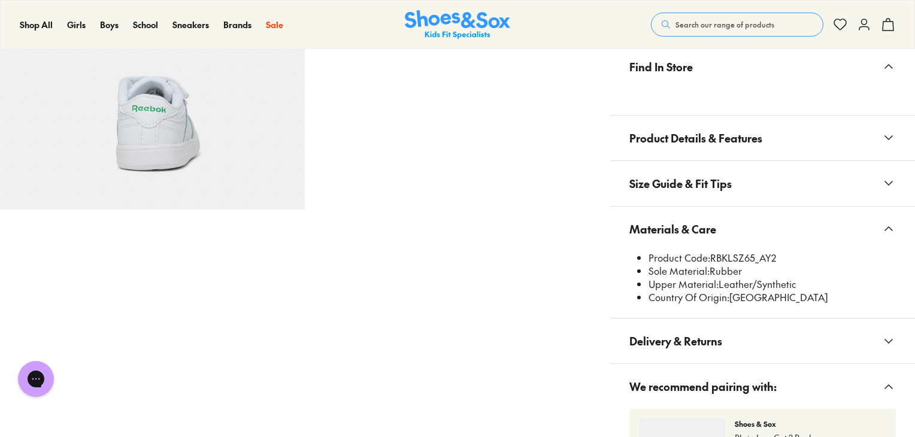
click at [752, 251] on li "Product Code: RBKLSZ65_AY2" at bounding box center [771, 257] width 247 height 13
drag, startPoint x: 756, startPoint y: 250, endPoint x: 712, endPoint y: 250, distance: 43.1
click at [712, 251] on li "Product Code: RBKLSZ65_AY2" at bounding box center [771, 257] width 247 height 13
copy li "RBKLSZ65"
click at [770, 35] on button "Search our range of products" at bounding box center [737, 25] width 172 height 24
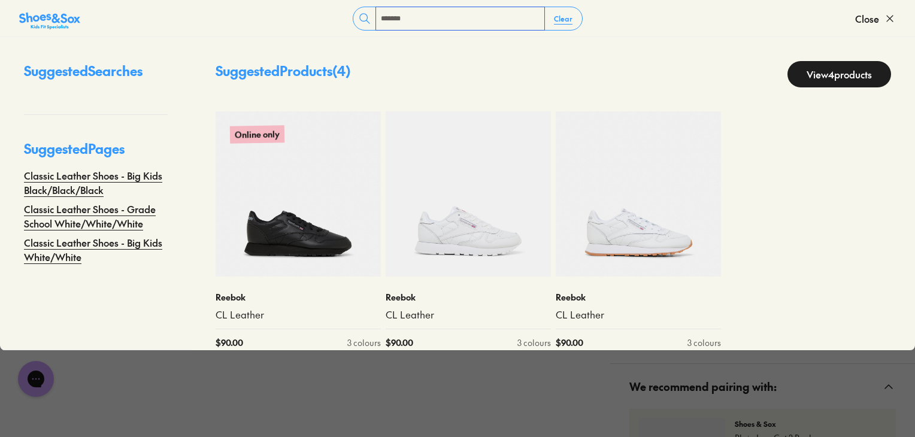
type input "*******"
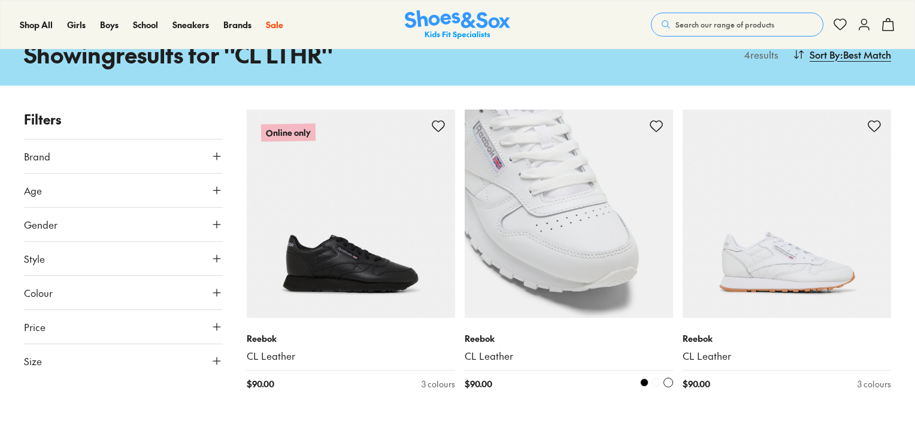
scroll to position [120, 0]
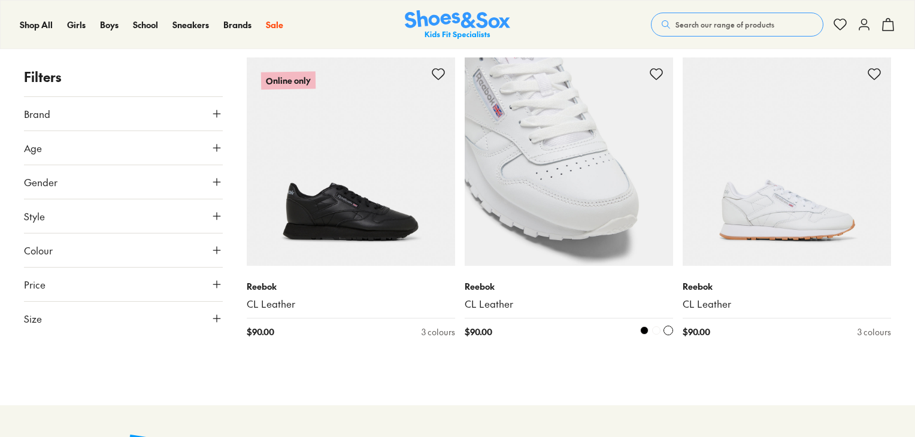
click at [591, 225] on img at bounding box center [569, 161] width 208 height 208
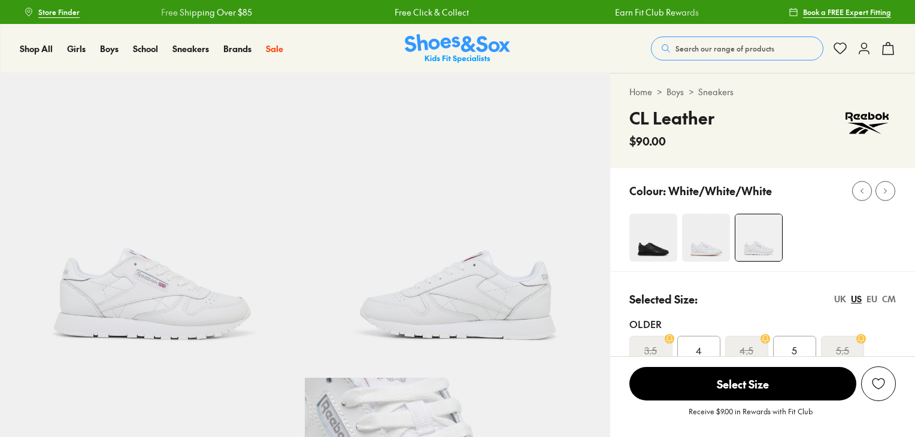
click at [192, 281] on img at bounding box center [152, 225] width 305 height 305
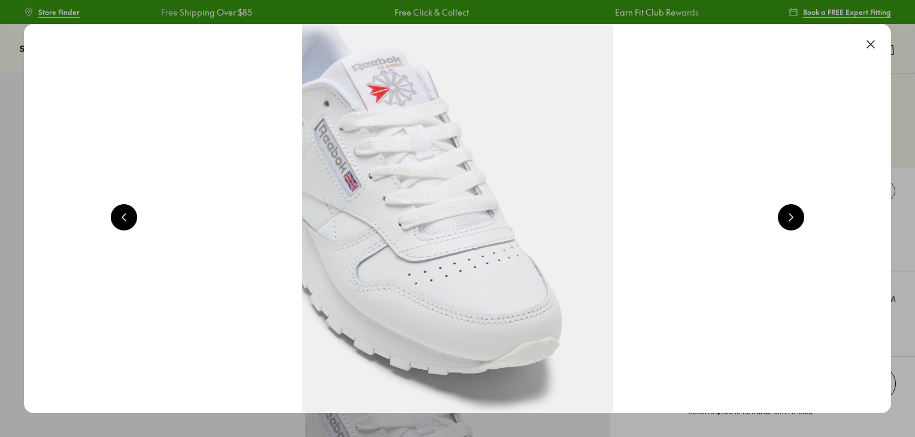
scroll to position [0, 872]
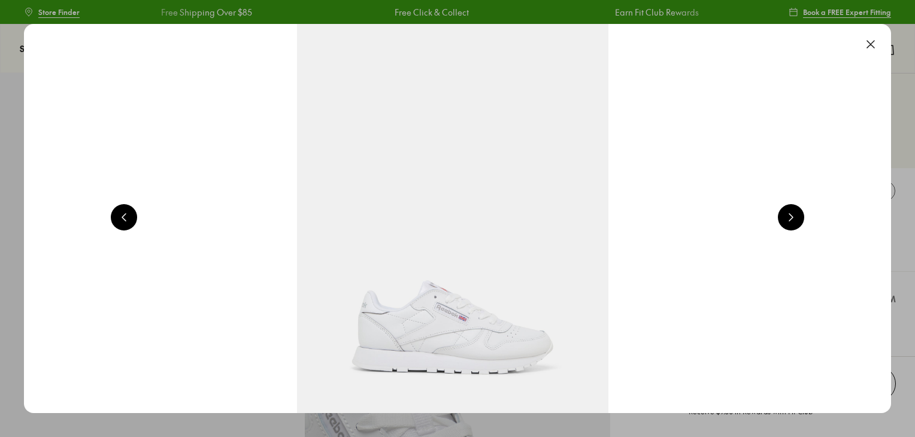
select select "*"
click at [869, 32] on div at bounding box center [870, 44] width 26 height 26
click at [871, 45] on button at bounding box center [870, 44] width 26 height 26
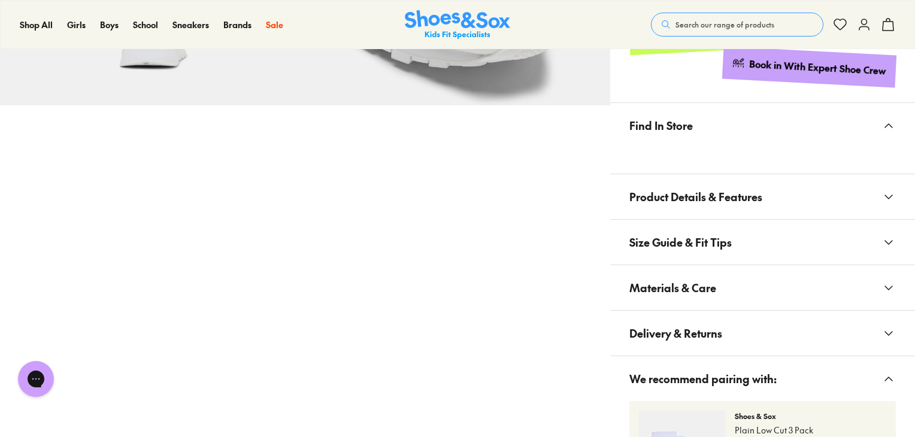
scroll to position [599, 0]
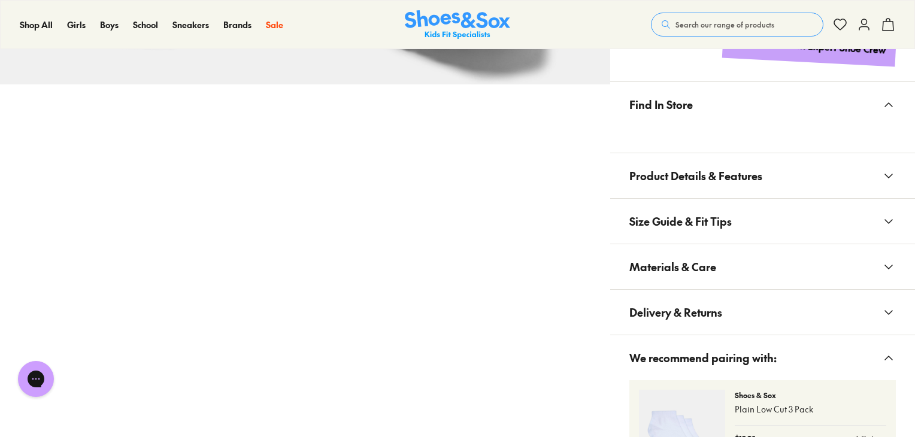
click at [702, 273] on span "Materials & Care" at bounding box center [672, 266] width 87 height 35
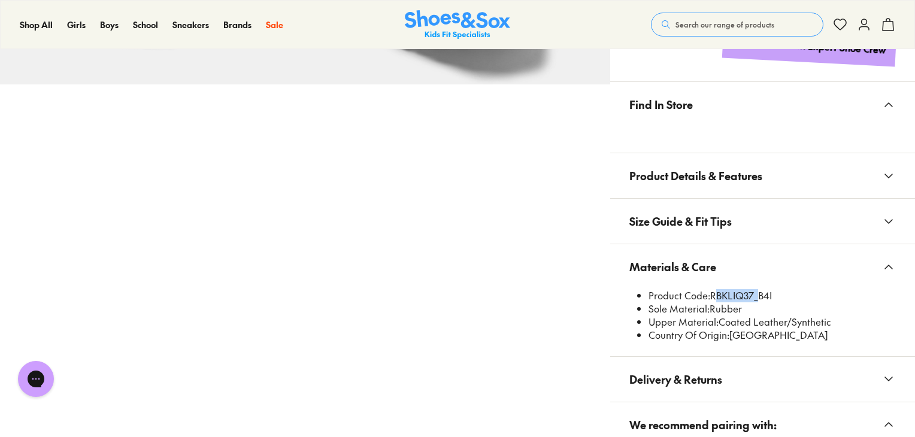
drag, startPoint x: 754, startPoint y: 296, endPoint x: 711, endPoint y: 292, distance: 43.3
click at [711, 292] on li "Product Code: RBKLIQ37_B4I" at bounding box center [771, 295] width 247 height 13
copy li "RBKLIQ37"
drag, startPoint x: 706, startPoint y: 13, endPoint x: 727, endPoint y: 31, distance: 27.6
click at [706, 13] on button "Search our range of products" at bounding box center [737, 25] width 172 height 24
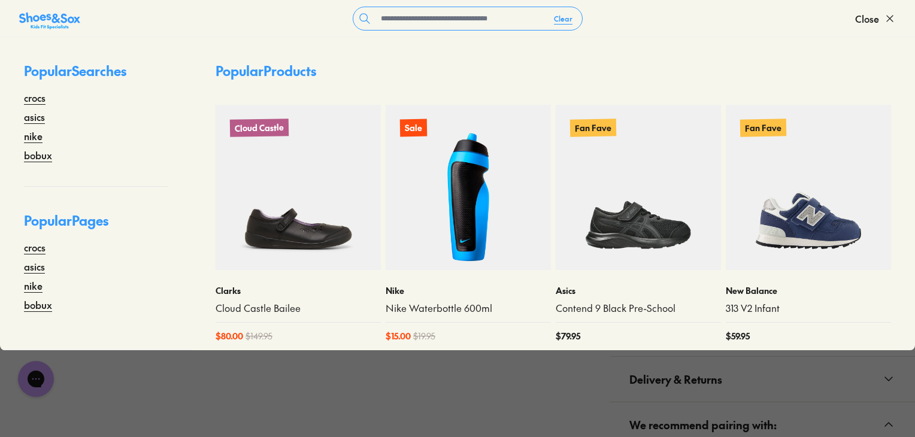
click at [727, 31] on div "Clear Close" at bounding box center [457, 19] width 915 height 37
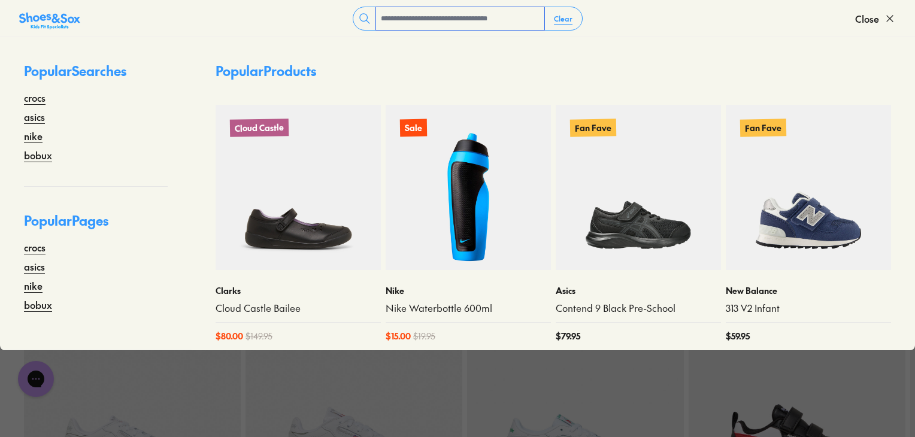
click at [515, 24] on input "text" at bounding box center [460, 18] width 168 height 23
type input "******"
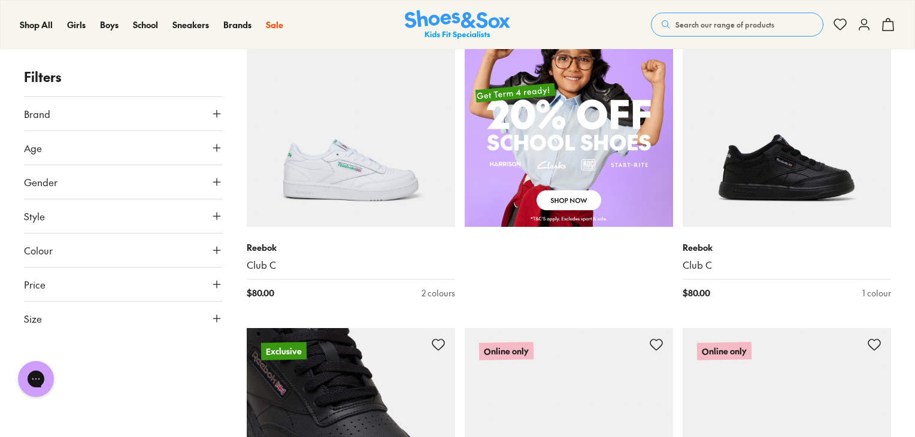
scroll to position [778, 0]
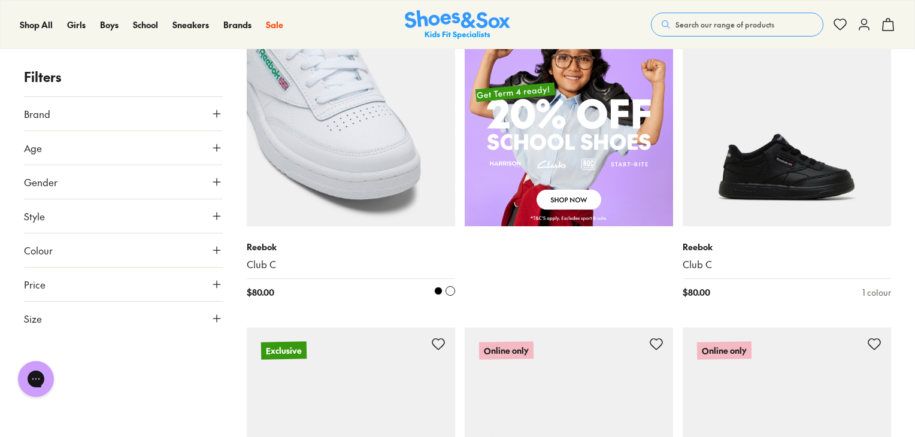
click at [349, 195] on img at bounding box center [351, 122] width 208 height 208
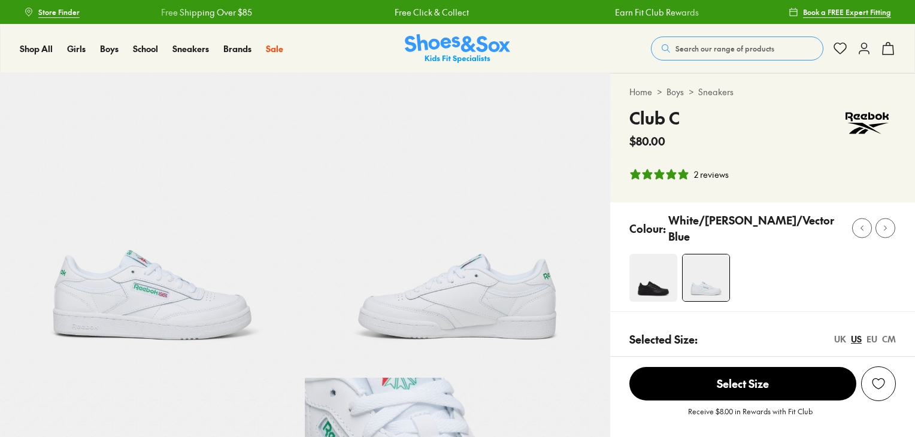
select select "*"
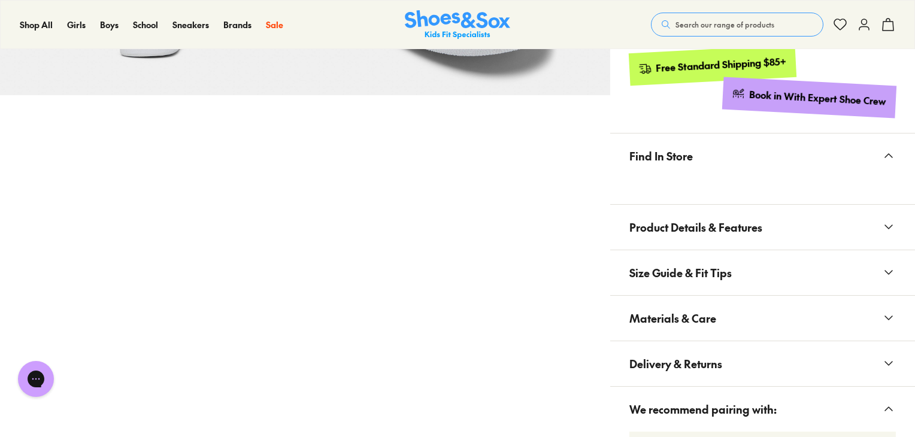
scroll to position [599, 0]
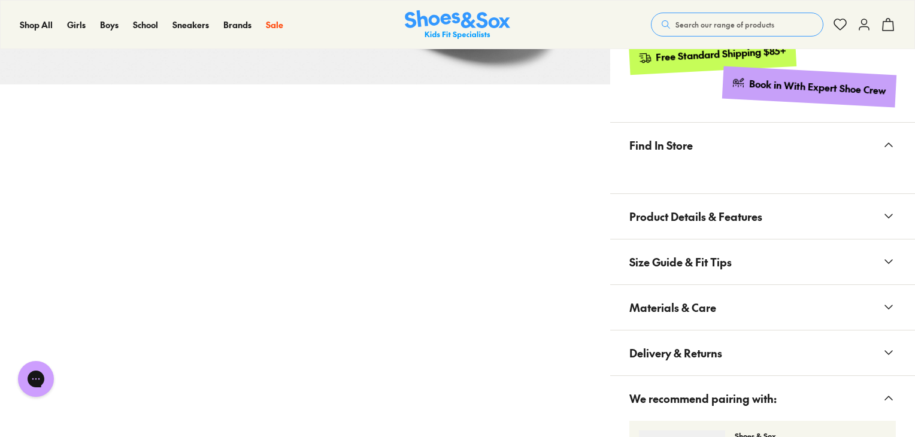
click at [691, 294] on span "Materials & Care" at bounding box center [672, 307] width 87 height 35
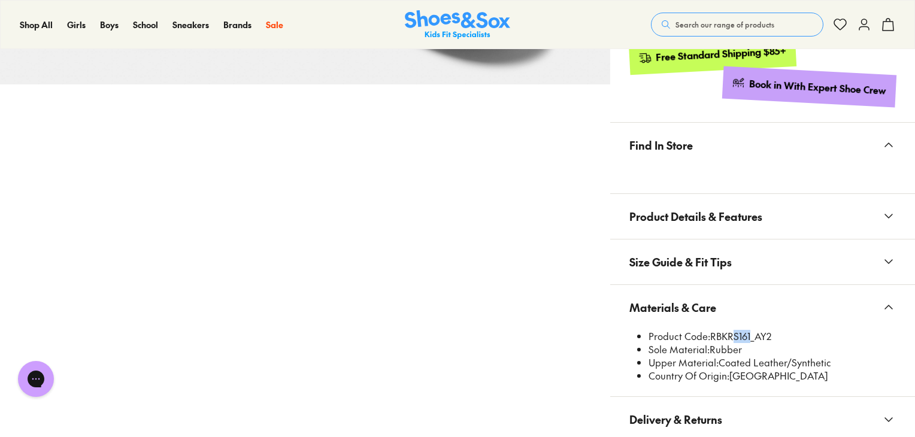
drag, startPoint x: 750, startPoint y: 330, endPoint x: 728, endPoint y: 328, distance: 21.6
click at [728, 330] on li "Product Code: RBKRS161_AY2" at bounding box center [771, 336] width 247 height 13
click at [730, 343] on li "Sole Material: Rubber" at bounding box center [771, 349] width 247 height 13
drag, startPoint x: 711, startPoint y: 331, endPoint x: 751, endPoint y: 336, distance: 39.8
click at [751, 336] on ul "Product Code: RBKRS161_AY2 Sole Material: Rubber Upper Material: Coated Leather…" at bounding box center [767, 356] width 257 height 53
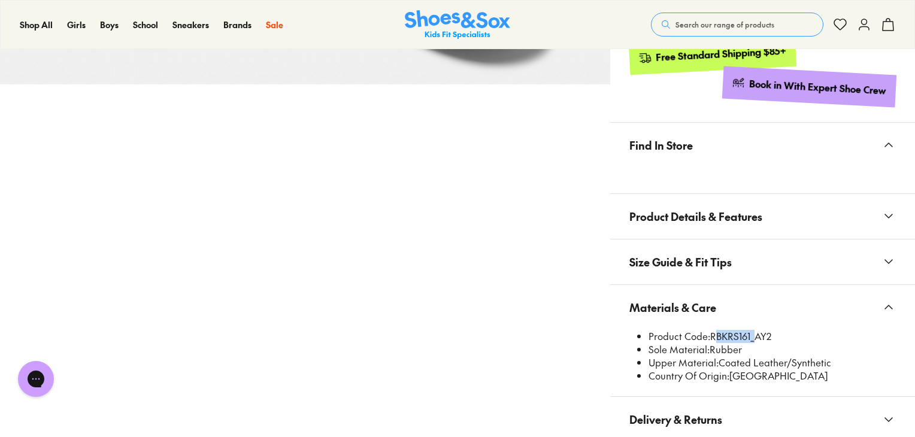
copy li "RBKRS161"
drag, startPoint x: 631, startPoint y: 369, endPoint x: 681, endPoint y: 139, distance: 235.2
click at [631, 369] on div "Product Code: RBKRS161_AY2 Sole Material: Rubber Upper Material: Coated Leather…" at bounding box center [762, 356] width 305 height 53
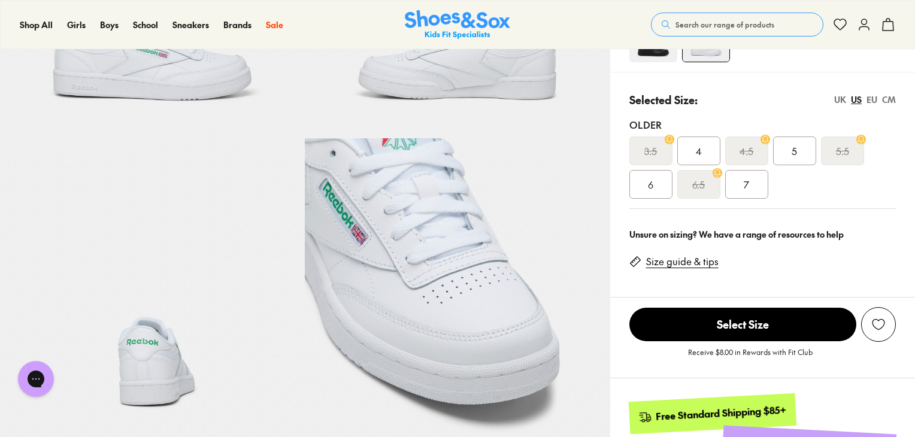
scroll to position [239, 0]
click at [776, 25] on button "Search our range of products" at bounding box center [737, 25] width 172 height 24
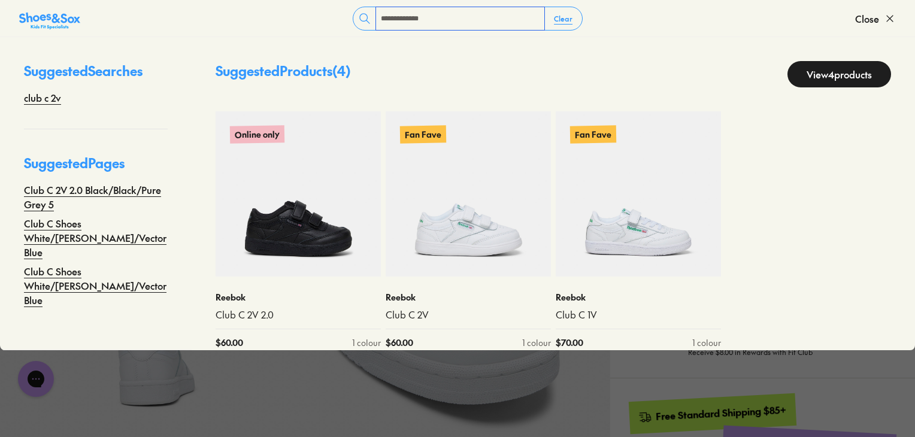
type input "**********"
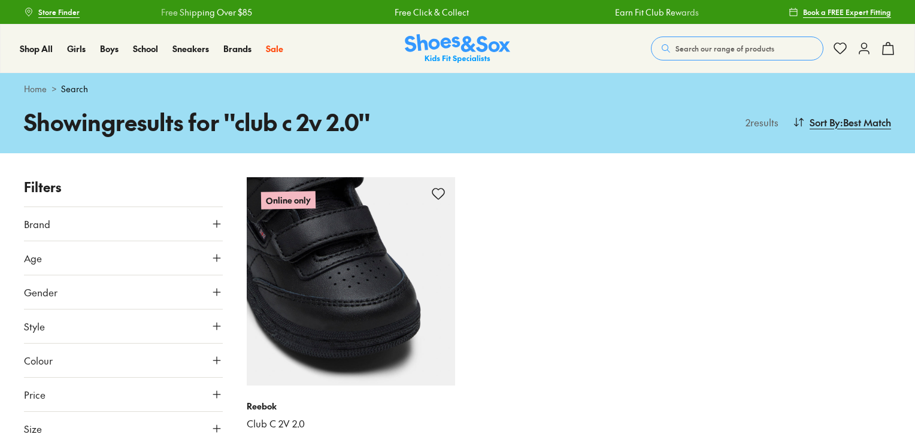
click at [383, 321] on img at bounding box center [351, 281] width 208 height 208
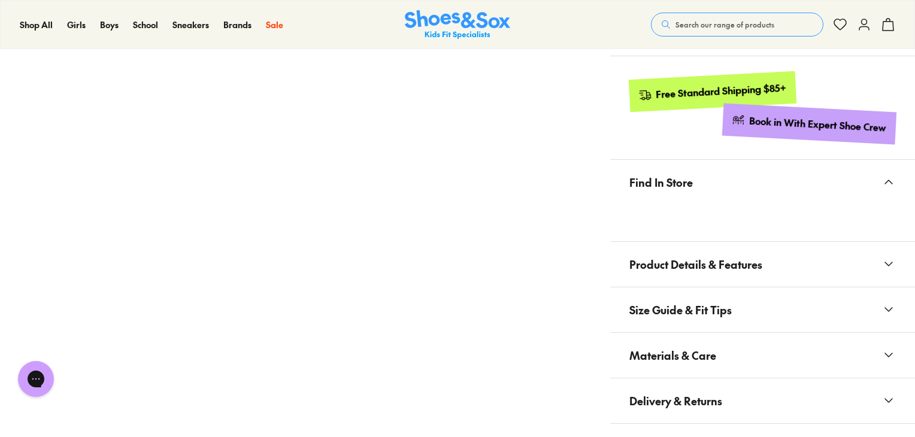
select select "*"
click at [677, 354] on span "Materials & Care" at bounding box center [672, 355] width 87 height 35
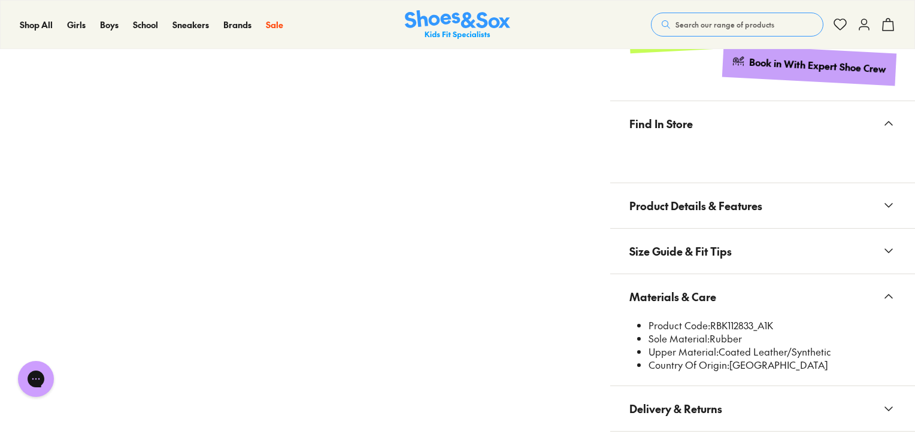
scroll to position [776, 0]
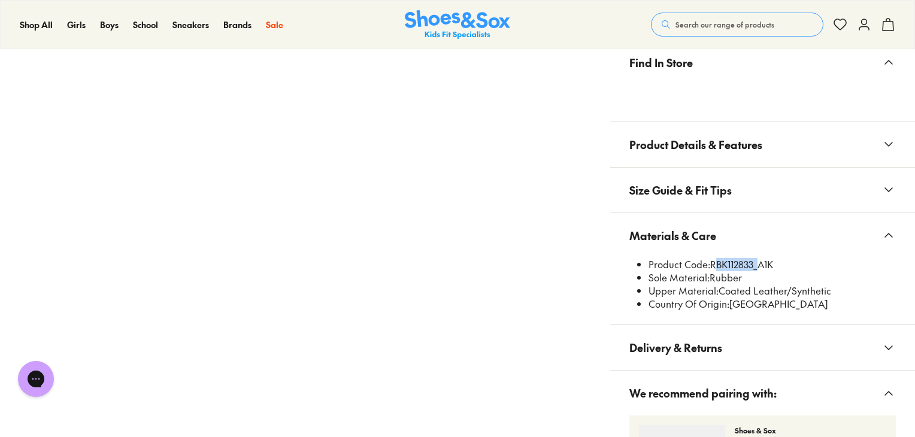
drag, startPoint x: 754, startPoint y: 264, endPoint x: 711, endPoint y: 266, distance: 43.7
click at [711, 266] on li "Product Code: RBK112833_A1K" at bounding box center [771, 264] width 247 height 13
copy li "RBK112833"
click at [778, 25] on button "Search our range of products" at bounding box center [737, 25] width 172 height 24
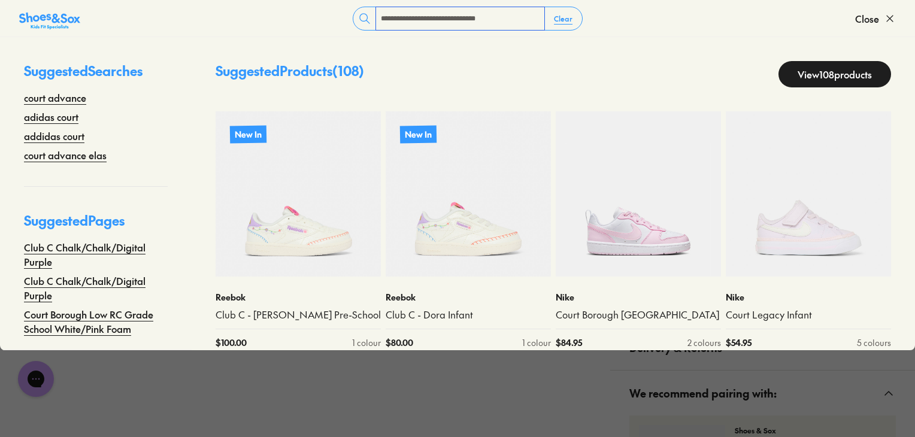
type input "**********"
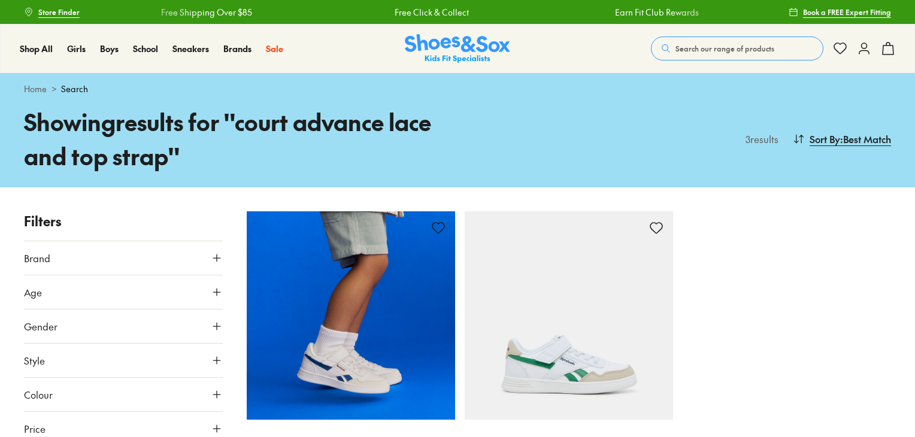
click at [390, 339] on img at bounding box center [351, 315] width 208 height 208
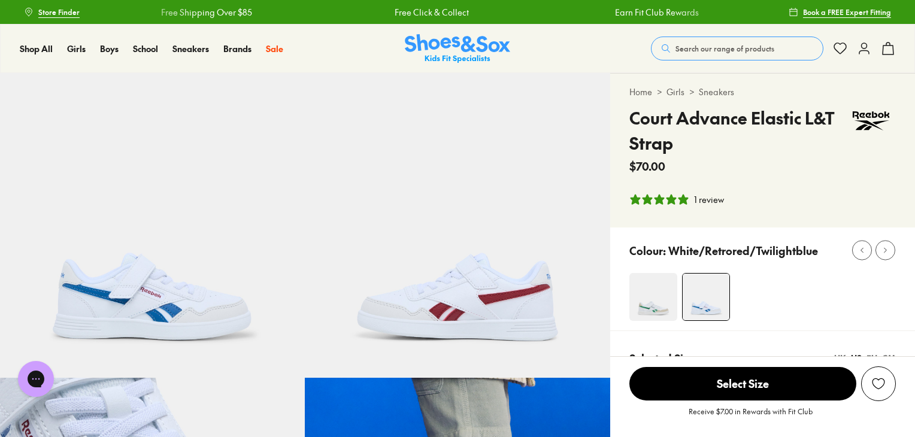
select select "*"
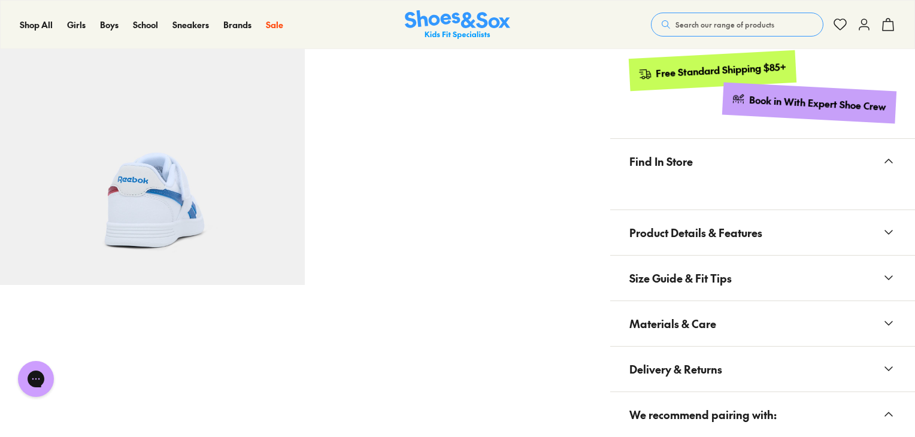
scroll to position [704, 0]
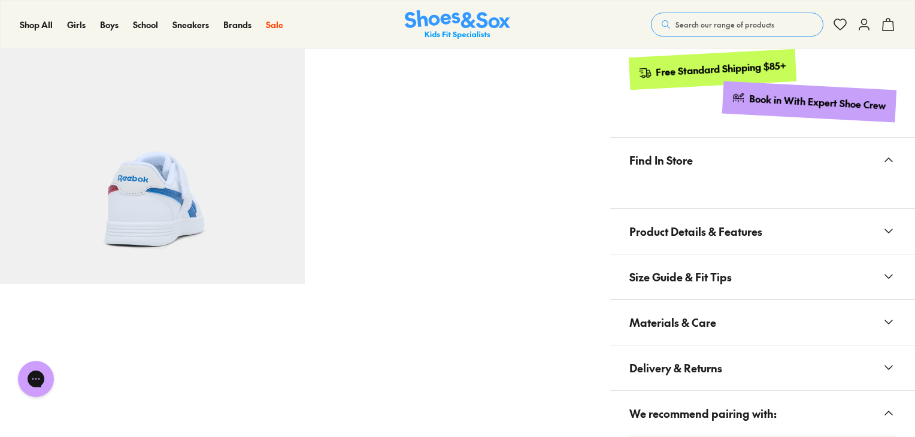
click at [682, 314] on span "Materials & Care" at bounding box center [672, 322] width 87 height 35
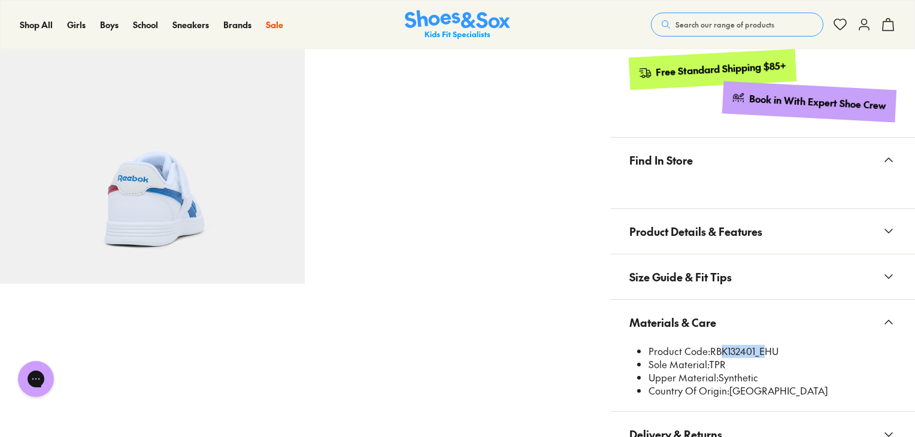
drag, startPoint x: 758, startPoint y: 353, endPoint x: 714, endPoint y: 348, distance: 43.9
click at [714, 348] on li "Product Code: RBK132401_EHU" at bounding box center [771, 351] width 247 height 13
click at [750, 365] on li "Sole Material: TPR" at bounding box center [771, 364] width 247 height 13
drag, startPoint x: 712, startPoint y: 349, endPoint x: 754, endPoint y: 351, distance: 42.0
click at [754, 351] on li "Product Code: RBK132401_EHU" at bounding box center [771, 351] width 247 height 13
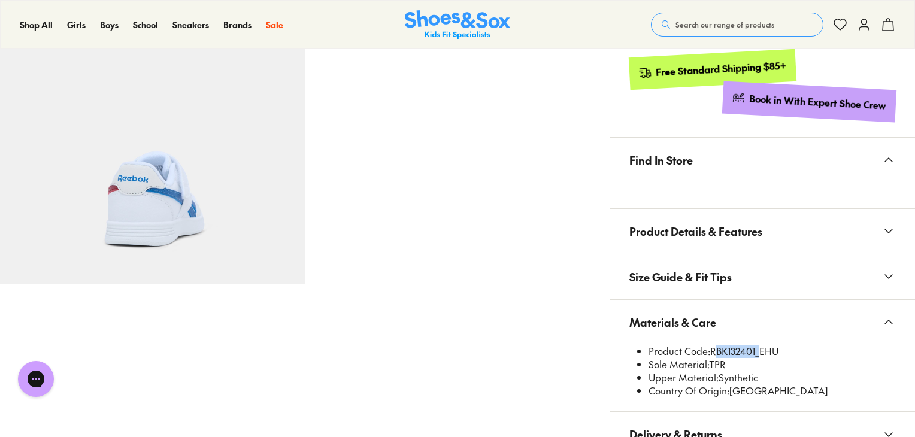
copy li "RBK132401"
click at [709, 26] on span "Search our range of products" at bounding box center [724, 24] width 99 height 11
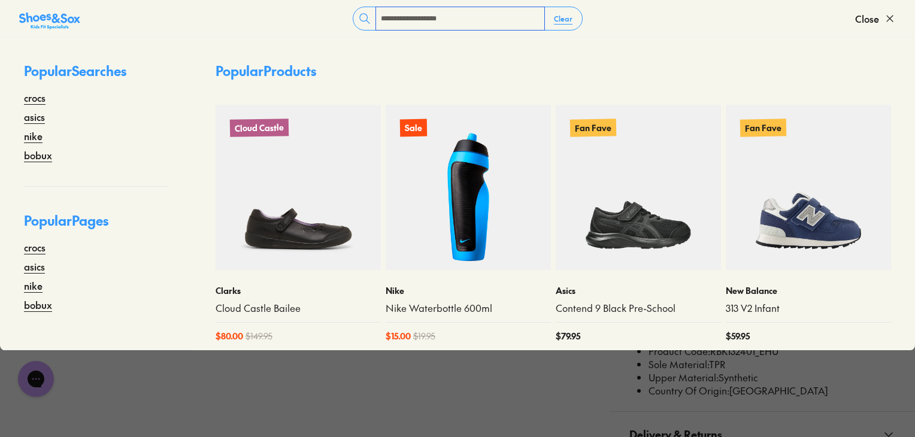
type input "**********"
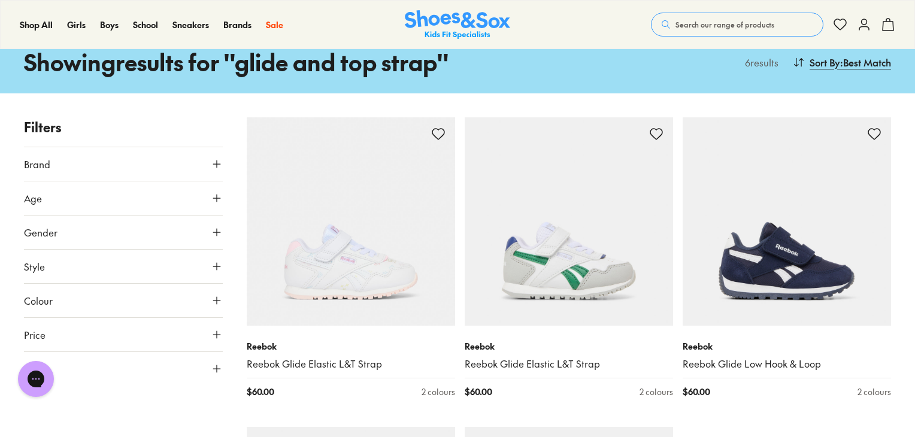
scroll to position [60, 0]
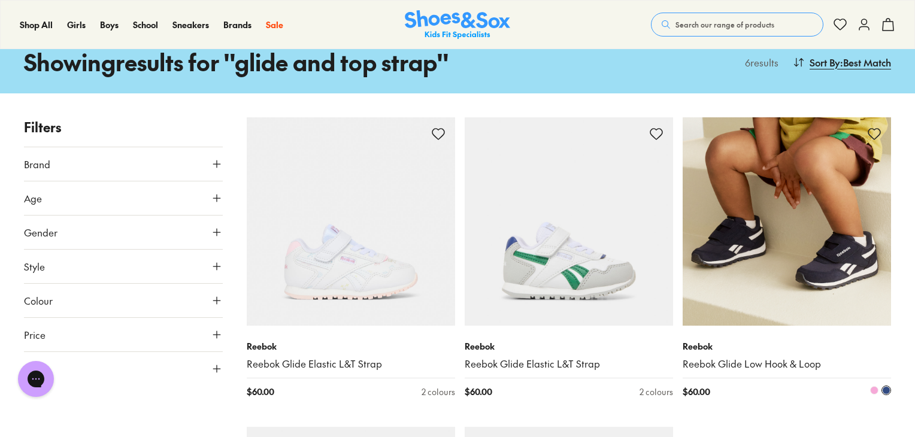
click at [724, 300] on img at bounding box center [786, 221] width 208 height 208
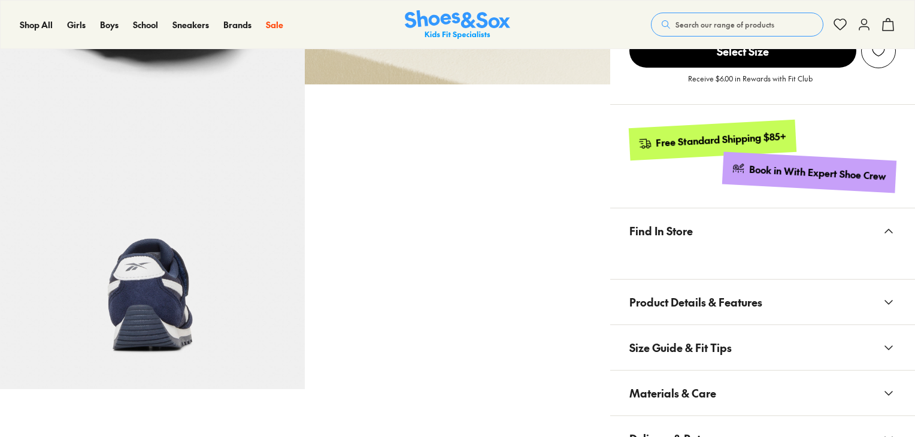
scroll to position [718, 0]
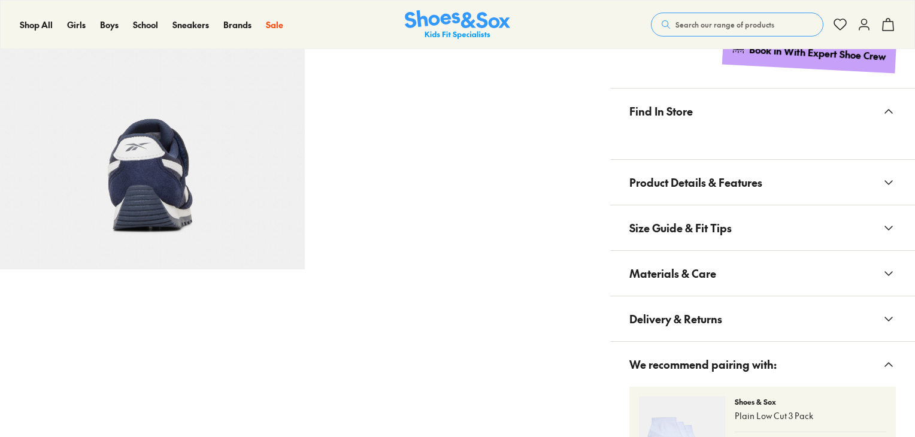
select select "*"
click at [690, 282] on span "Materials & Care" at bounding box center [672, 273] width 87 height 35
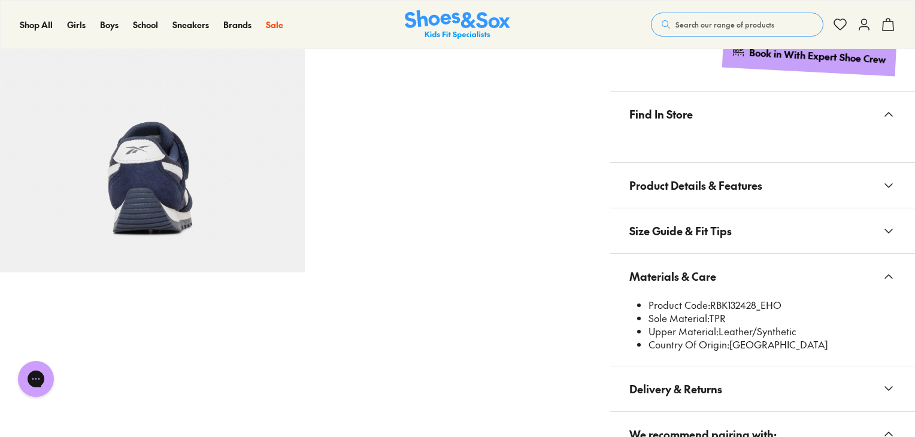
scroll to position [0, 0]
drag, startPoint x: 757, startPoint y: 304, endPoint x: 712, endPoint y: 303, distance: 44.9
click at [712, 303] on li "Product Code: RBK132428_EHO" at bounding box center [771, 305] width 247 height 13
copy li "RBK132428"
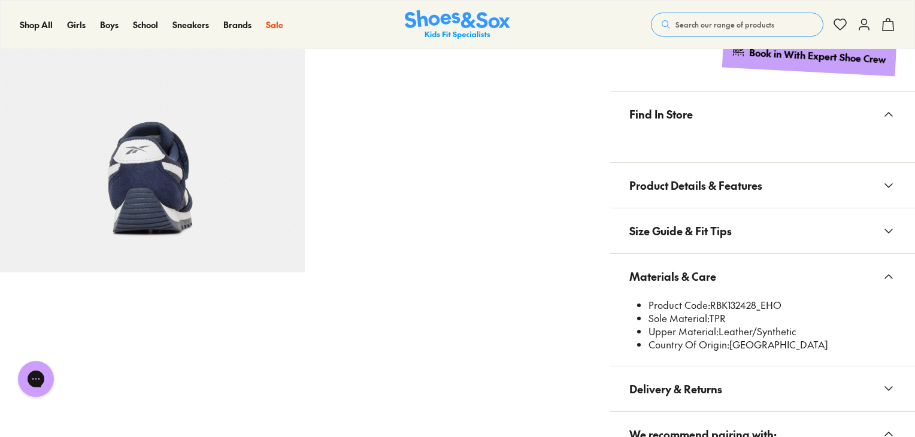
click at [712, 300] on x-modal "Materials & Care Product Code: RBK132428_EHO Sole Material: TPR Upper Material:…" at bounding box center [762, 310] width 305 height 113
drag, startPoint x: 762, startPoint y: 303, endPoint x: 740, endPoint y: 304, distance: 21.6
click at [740, 304] on li "Product Code: RBK132428_EHO" at bounding box center [771, 305] width 247 height 13
click at [744, 312] on li "Sole Material: TPR" at bounding box center [771, 318] width 247 height 13
drag, startPoint x: 713, startPoint y: 305, endPoint x: 757, endPoint y: 305, distance: 43.7
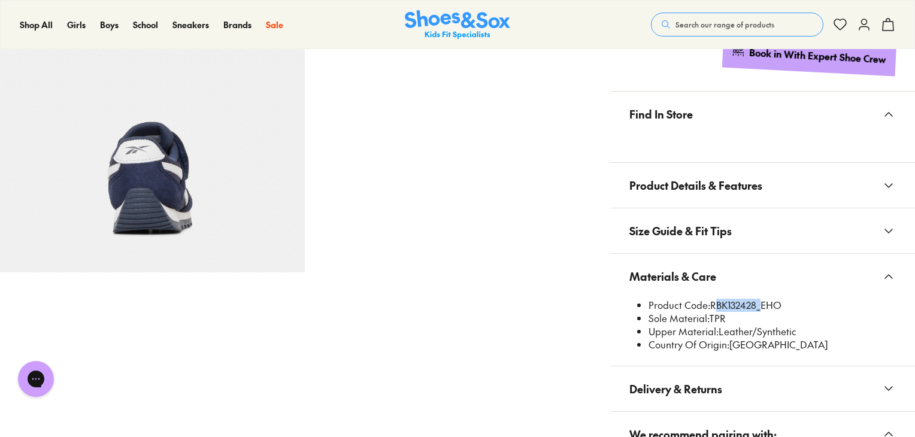
click at [757, 305] on li "Product Code: RBK132428_EHO" at bounding box center [771, 305] width 247 height 13
copy li "RBK132428"
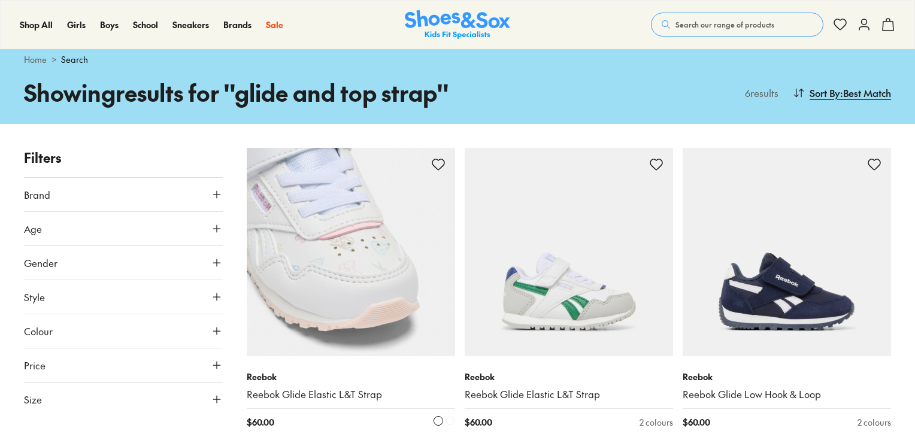
click at [390, 299] on img at bounding box center [351, 252] width 208 height 208
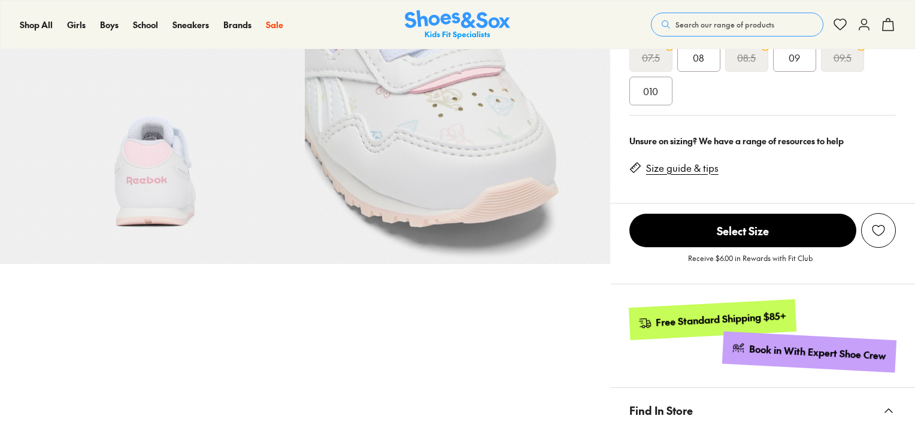
select select "*"
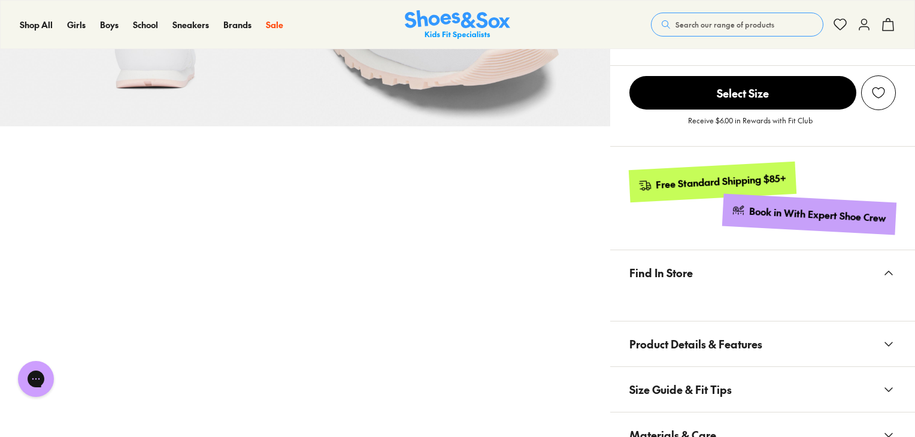
scroll to position [657, 0]
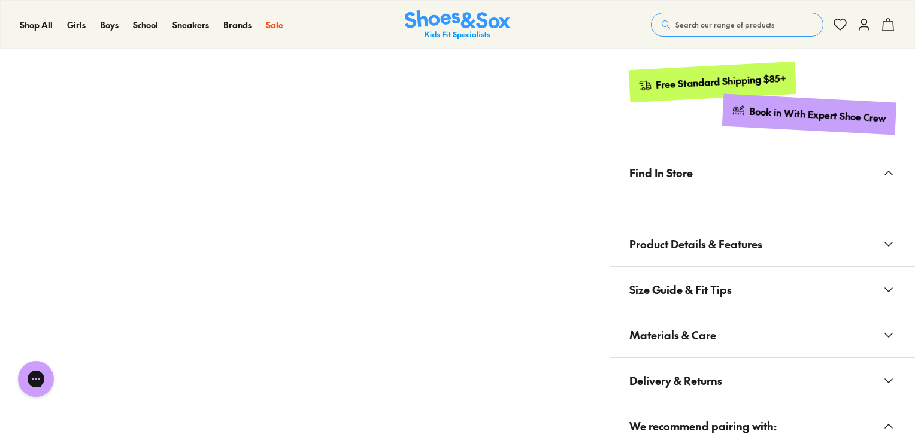
click at [728, 327] on button "Materials & Care" at bounding box center [762, 335] width 305 height 45
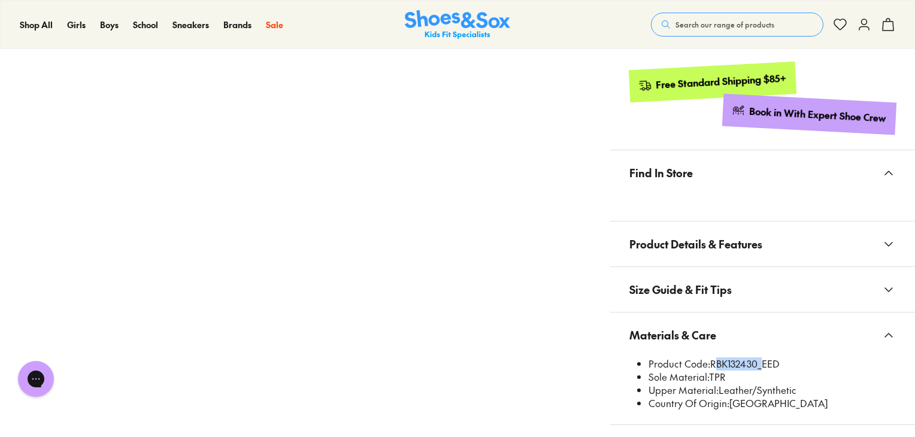
drag, startPoint x: 758, startPoint y: 362, endPoint x: 711, endPoint y: 363, distance: 46.7
click at [711, 363] on li "Product Code: RBK132430_EED" at bounding box center [771, 363] width 247 height 13
copy li "RBK132430"
